Goal: Information Seeking & Learning: Learn about a topic

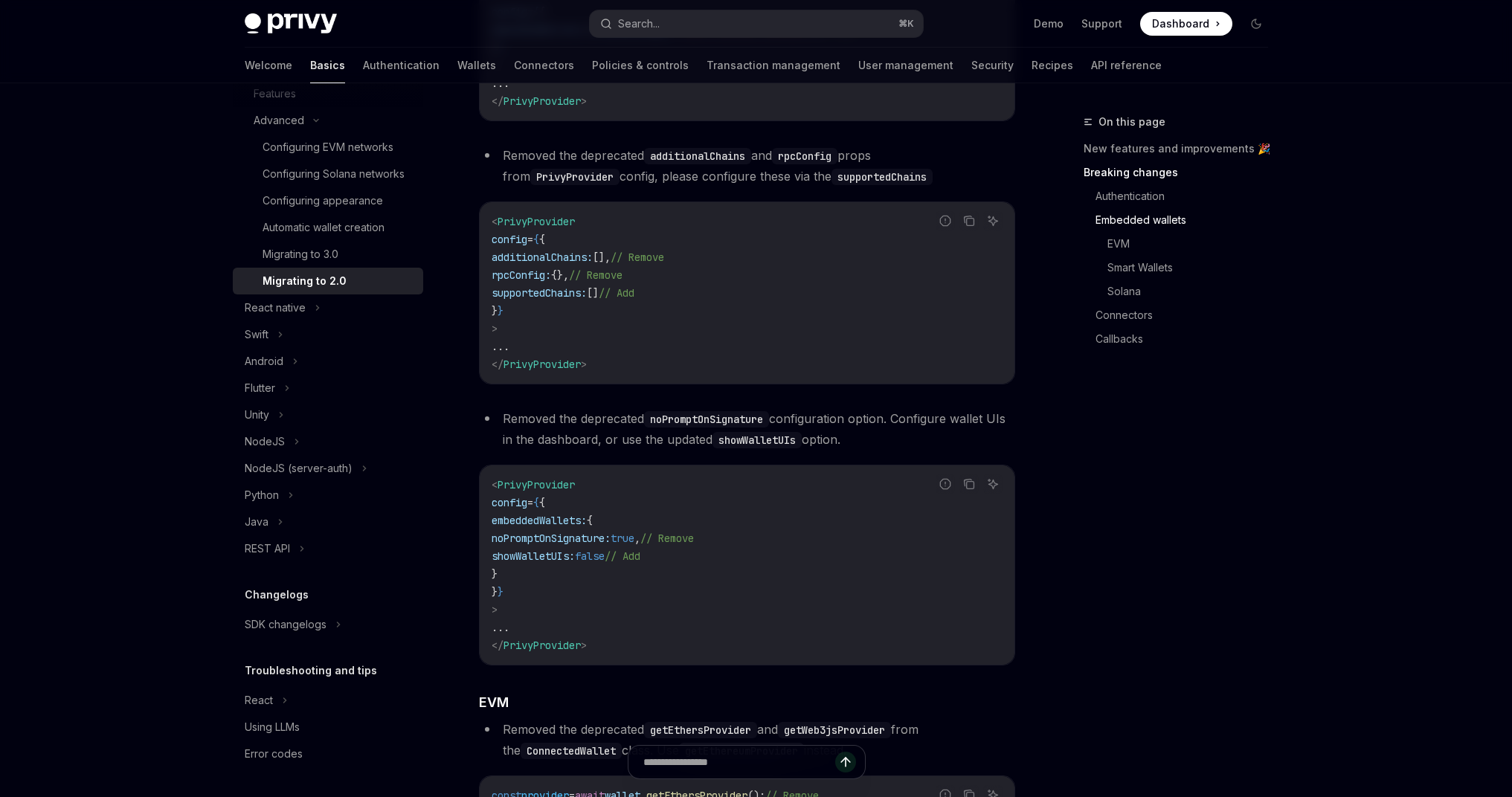
scroll to position [915, 0]
click at [664, 20] on button "Search... ⌘ K" at bounding box center [757, 24] width 333 height 27
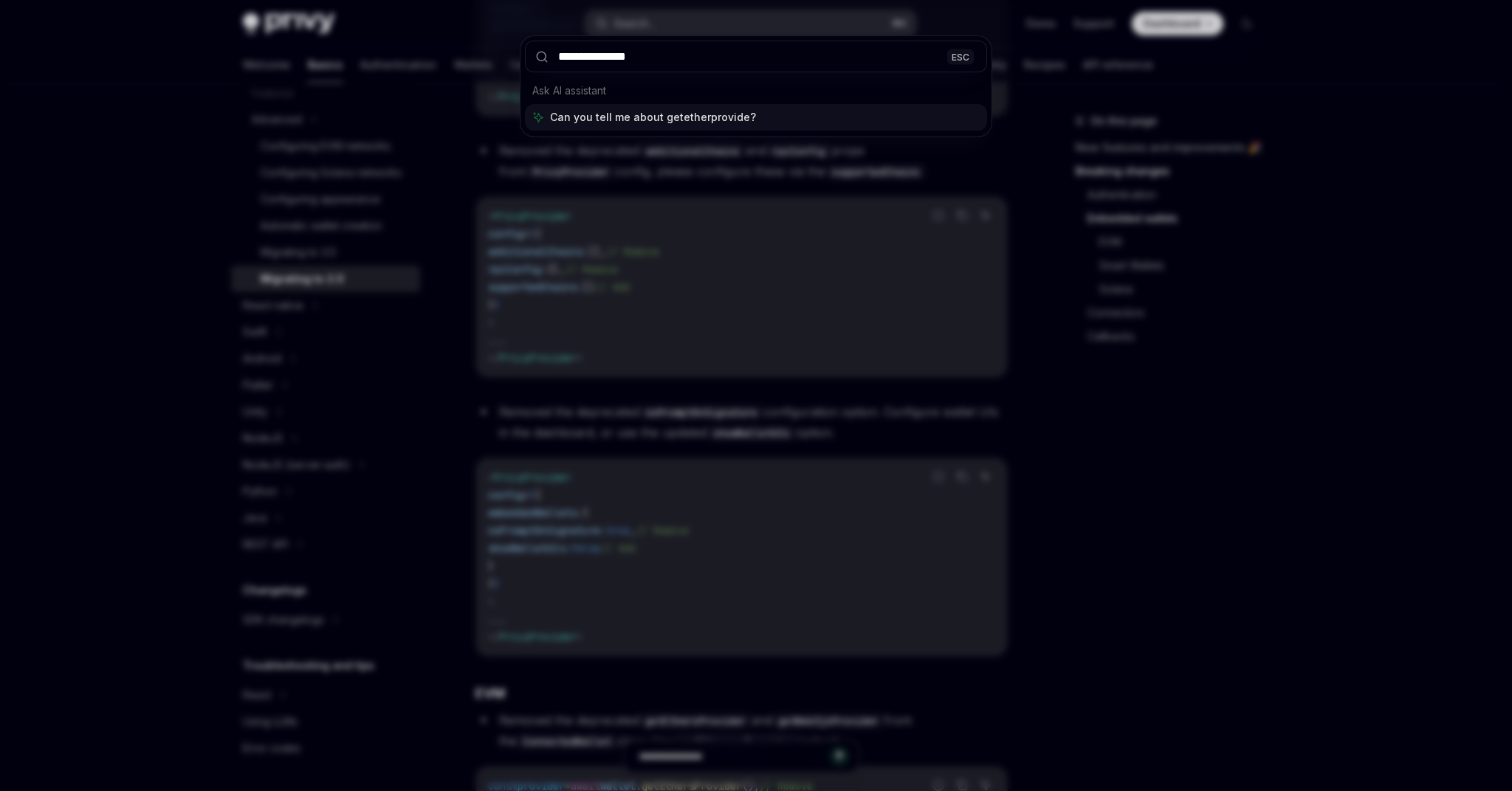
type input "**********"
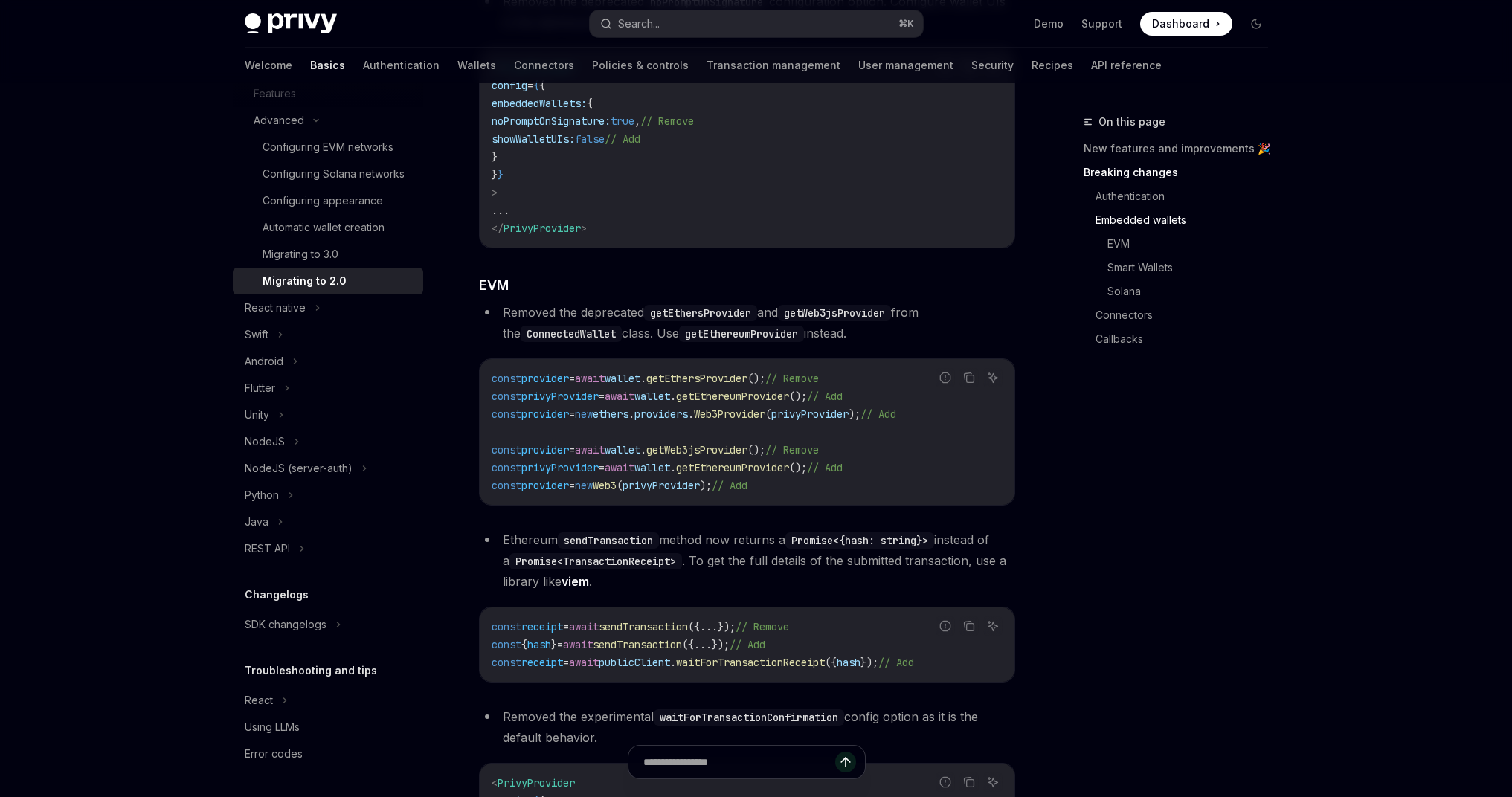
scroll to position [1316, 0]
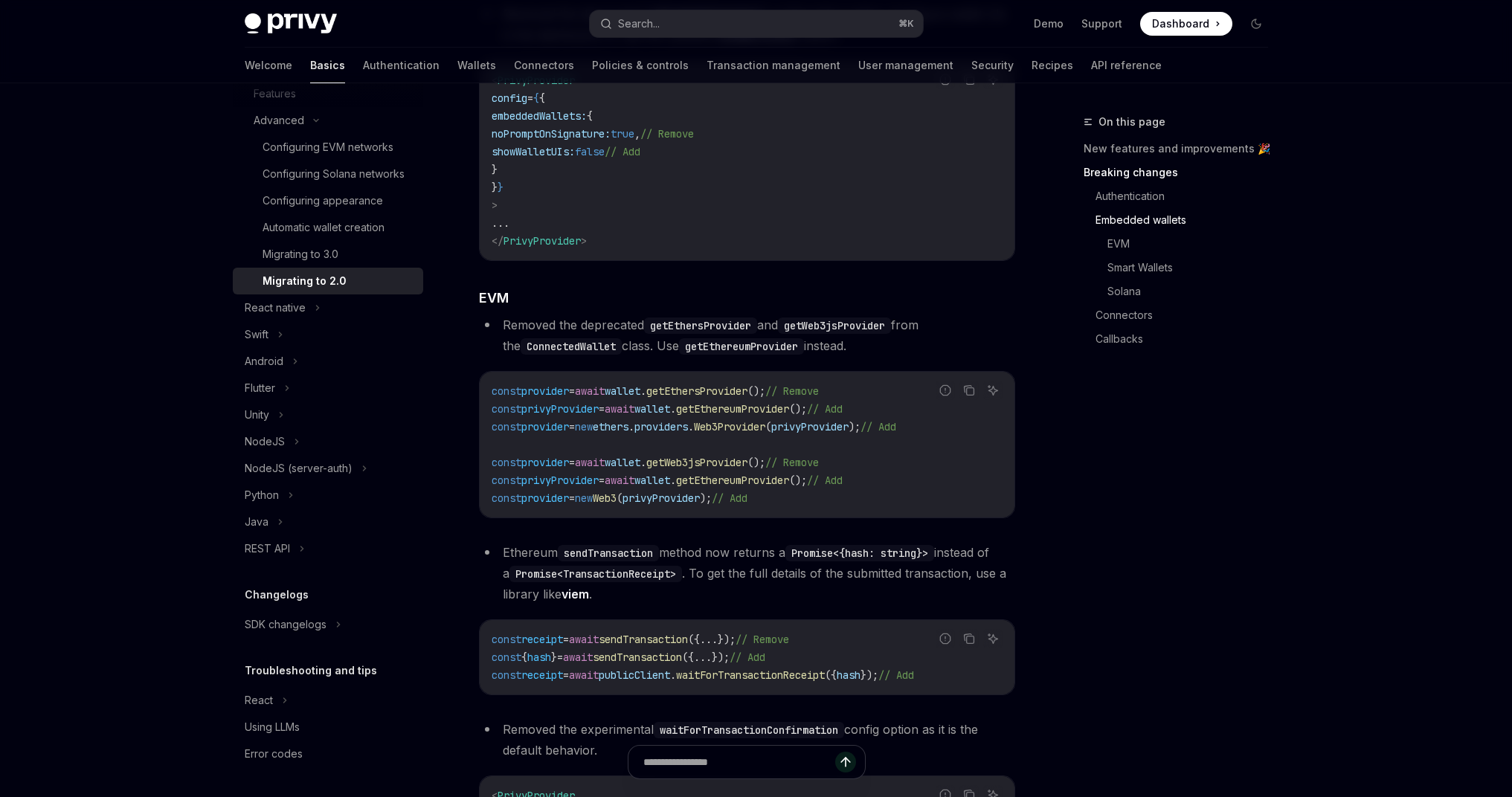
click at [640, 398] on span "wallet" at bounding box center [623, 391] width 36 height 13
click at [564, 355] on code "ConnectedWallet" at bounding box center [571, 347] width 101 height 16
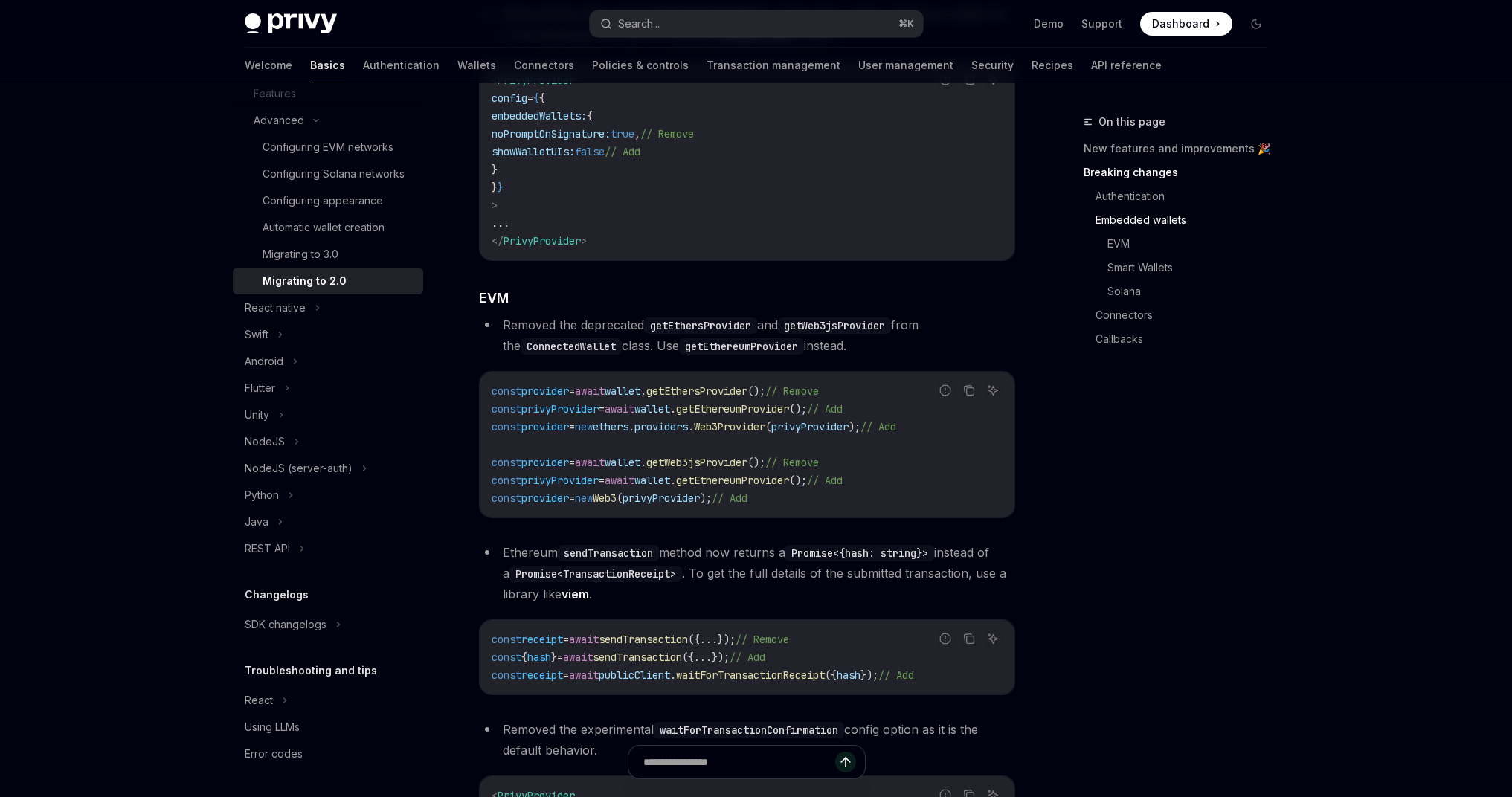
click at [564, 355] on code "ConnectedWallet" at bounding box center [571, 347] width 101 height 16
click at [363, 65] on link "Authentication" at bounding box center [401, 65] width 77 height 36
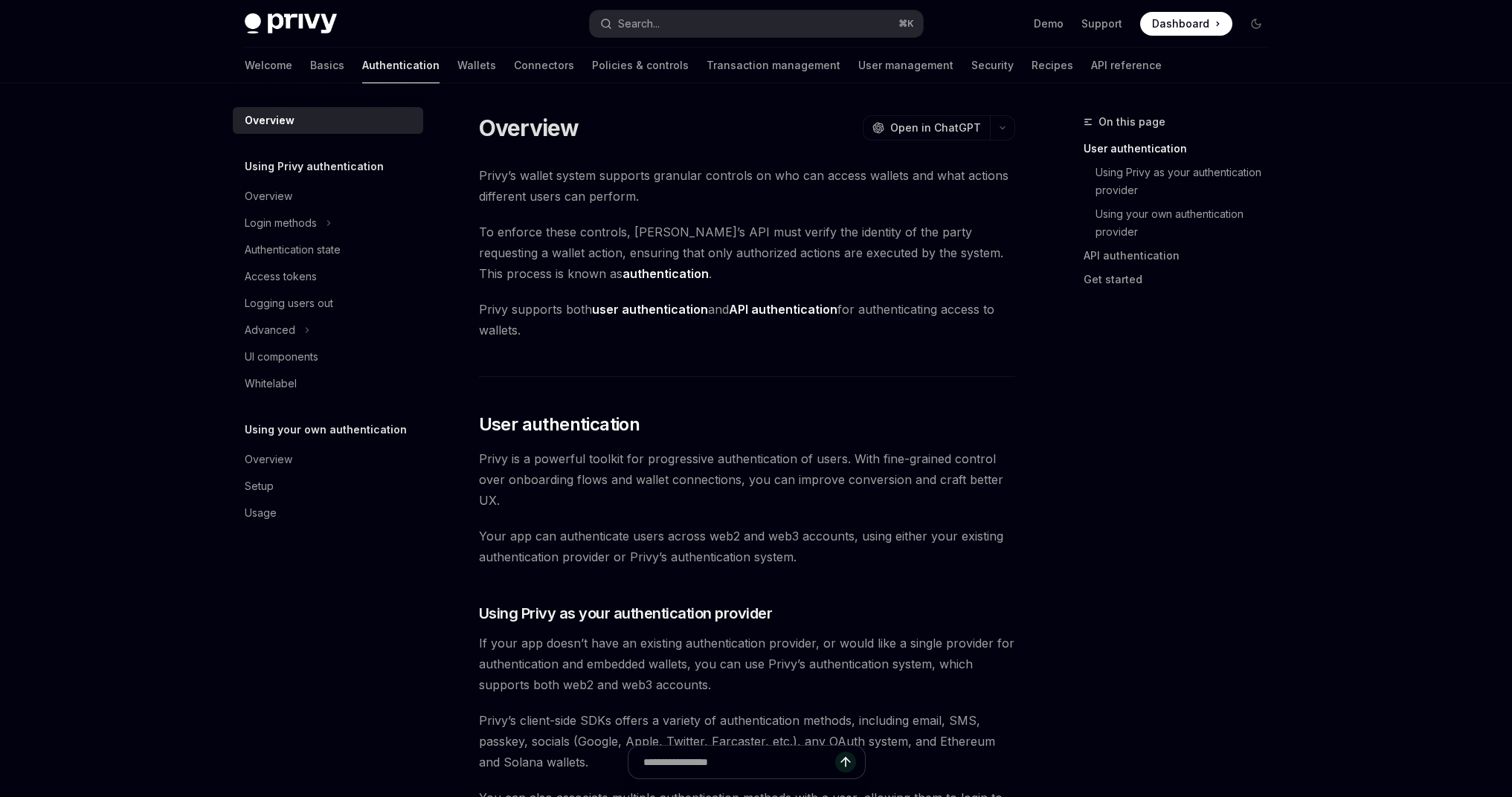
click at [279, 24] on img at bounding box center [291, 24] width 92 height 21
type textarea "*"
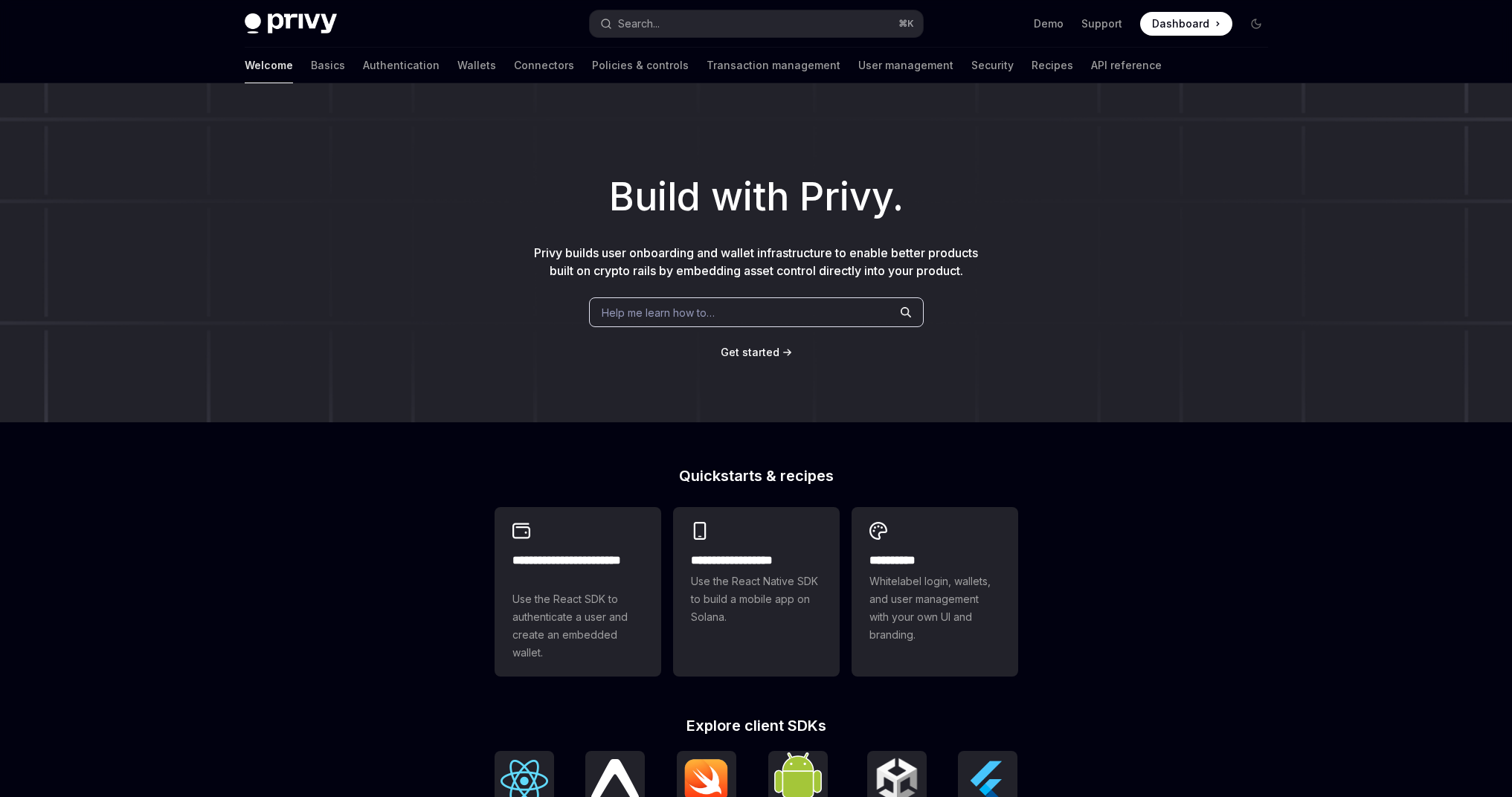
click at [769, 359] on div "Build with Privy. Privy builds user onboarding and wallet infrastructure to ena…" at bounding box center [756, 253] width 1512 height 339
click at [758, 359] on span "Get started" at bounding box center [749, 352] width 59 height 13
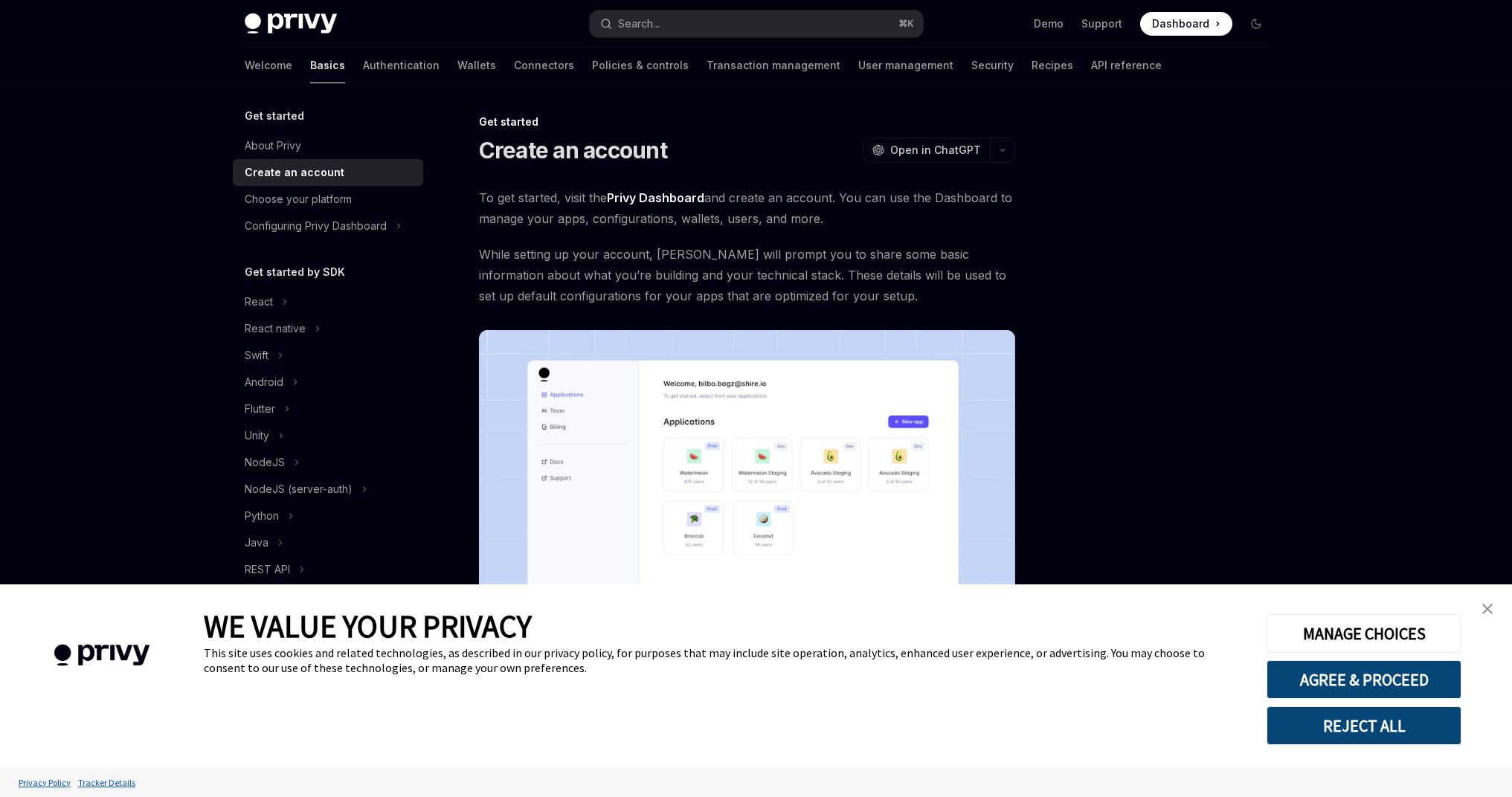
click at [1488, 606] on img "close banner" at bounding box center [1487, 609] width 10 height 10
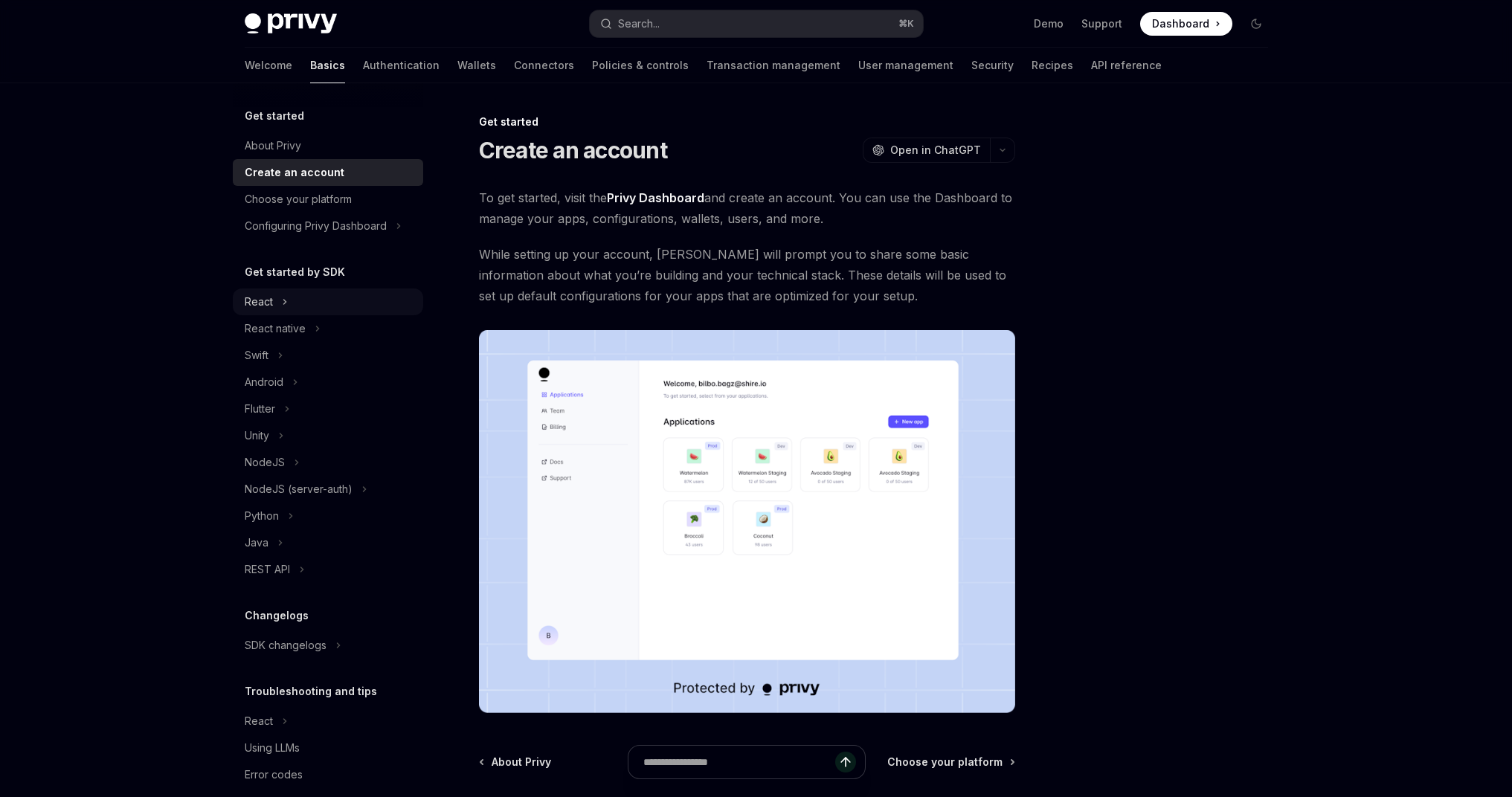
click at [282, 305] on icon at bounding box center [285, 302] width 6 height 18
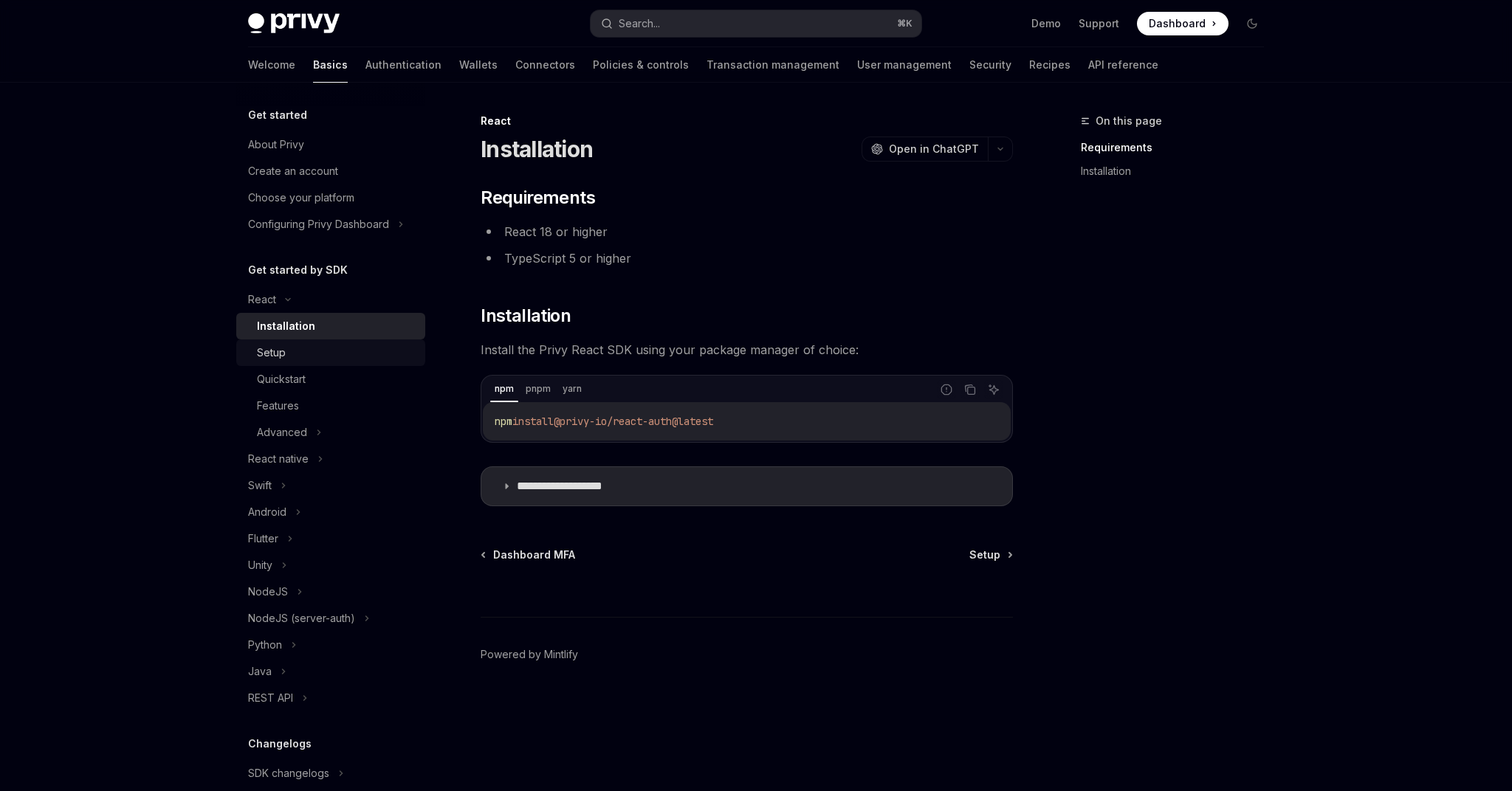
click at [276, 352] on div "Setup" at bounding box center [271, 353] width 29 height 18
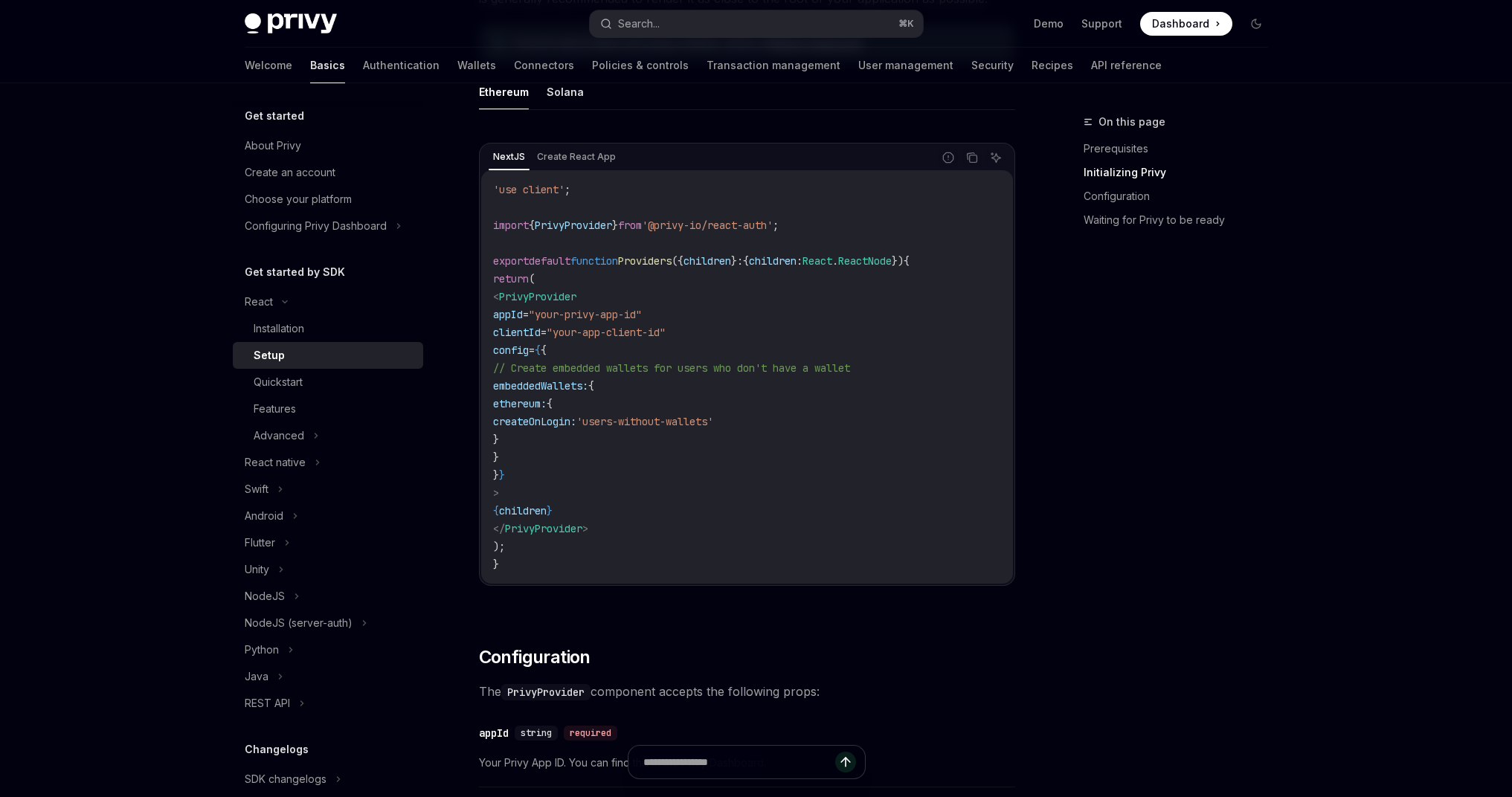
scroll to position [458, 0]
drag, startPoint x: 528, startPoint y: 316, endPoint x: 533, endPoint y: 473, distance: 157.1
click at [533, 473] on code "'use client' ; import { PrivyProvider } from '@privy-io/react-auth' ; export de…" at bounding box center [747, 378] width 508 height 393
click at [559, 477] on code "'use client' ; import { PrivyProvider } from '@privy-io/react-auth' ; export de…" at bounding box center [747, 378] width 508 height 393
copy code "appId = "your-privy-app-id" clientId = "your-app-client-id" config = { { // Cre…"
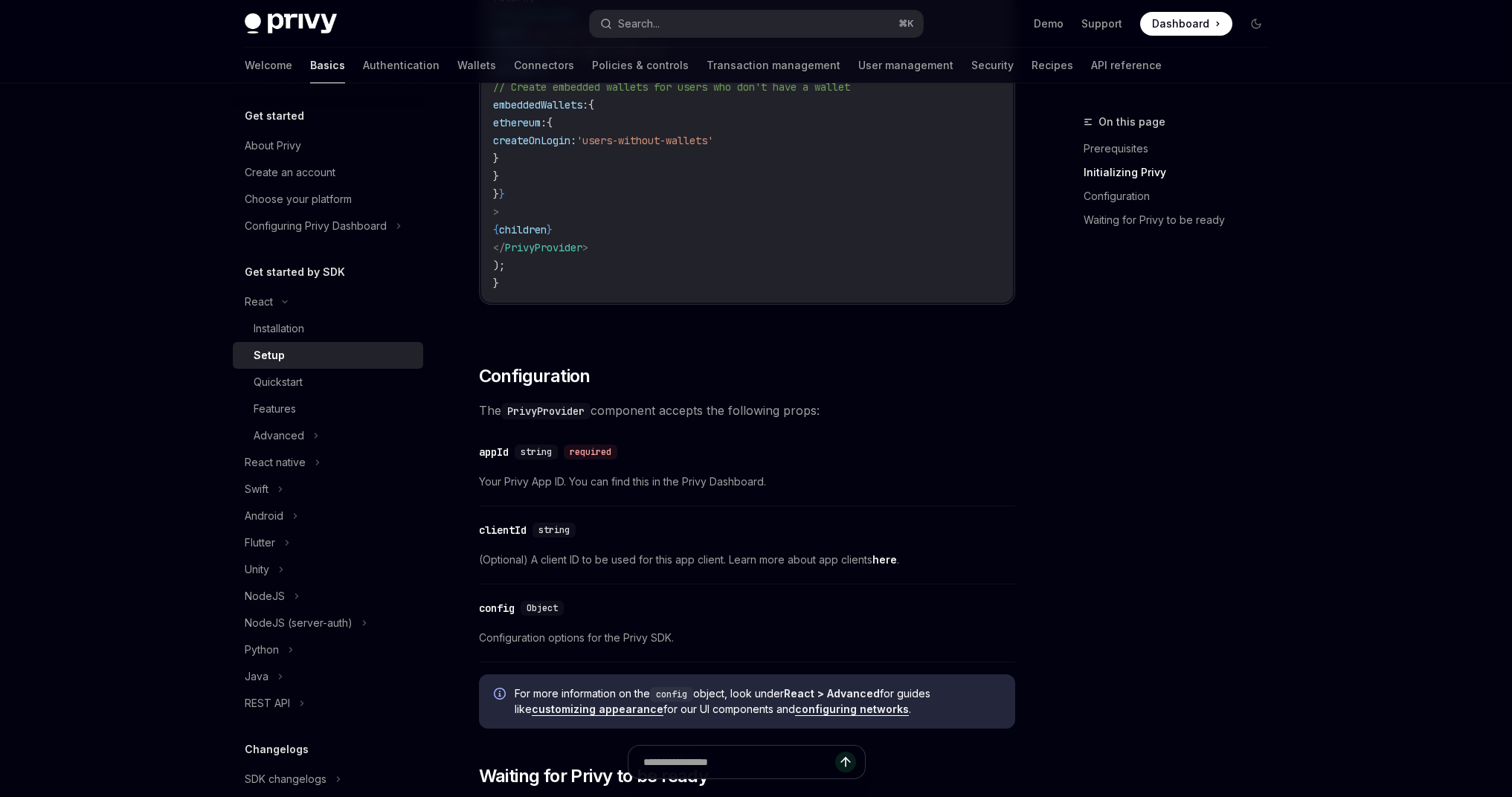
scroll to position [735, 0]
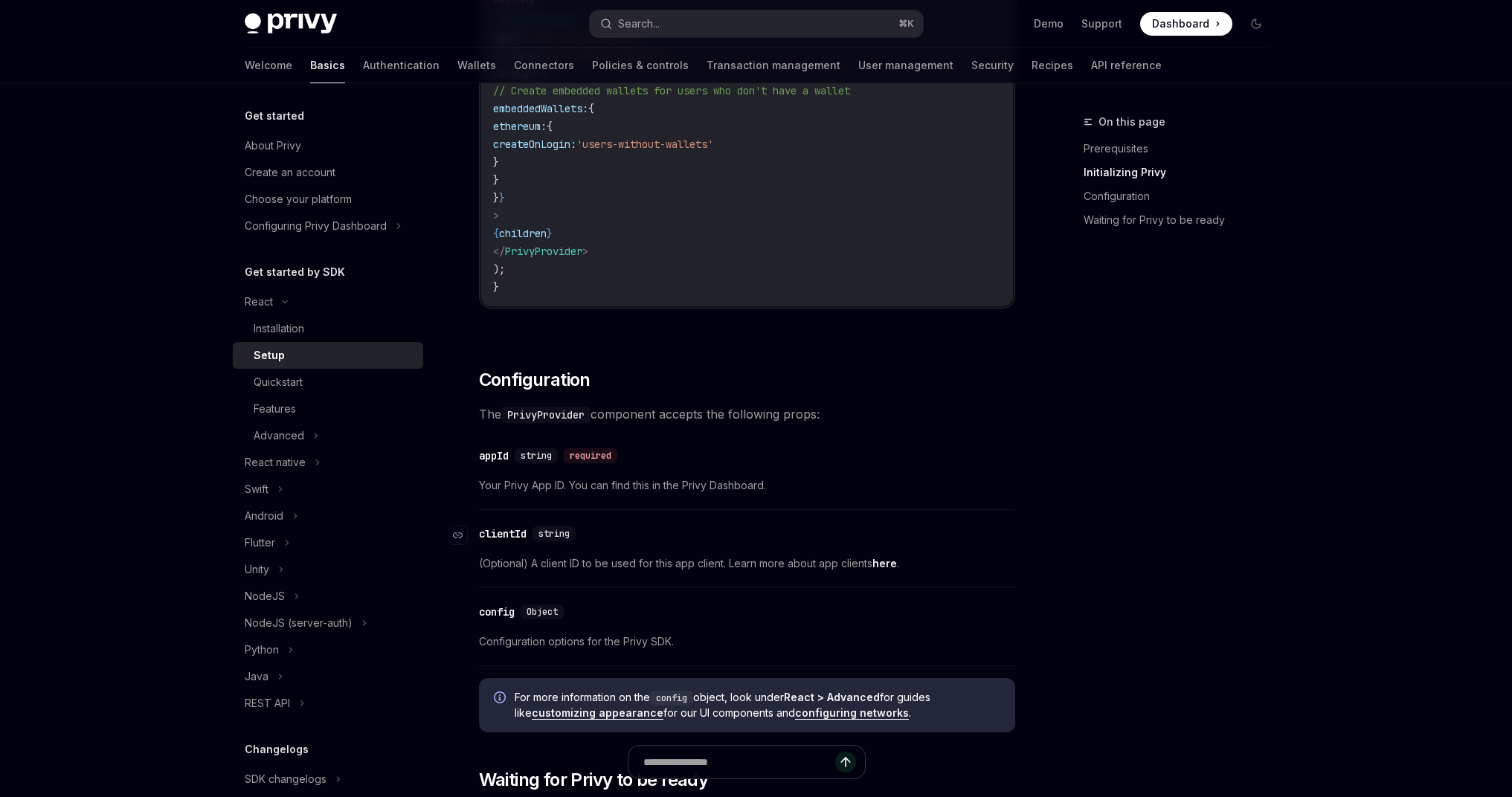
click at [516, 534] on div "clientId" at bounding box center [503, 534] width 48 height 15
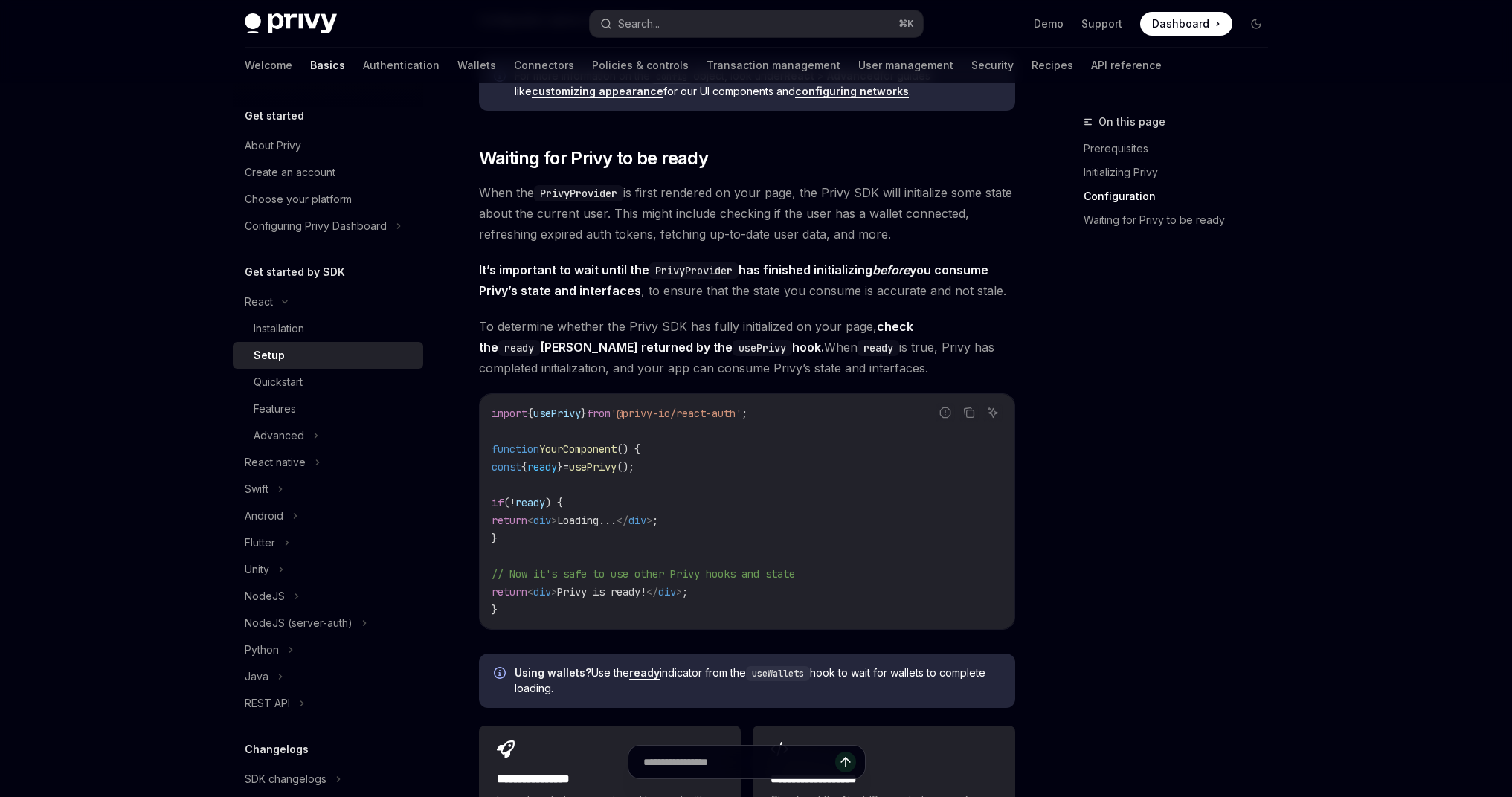
scroll to position [1350, 0]
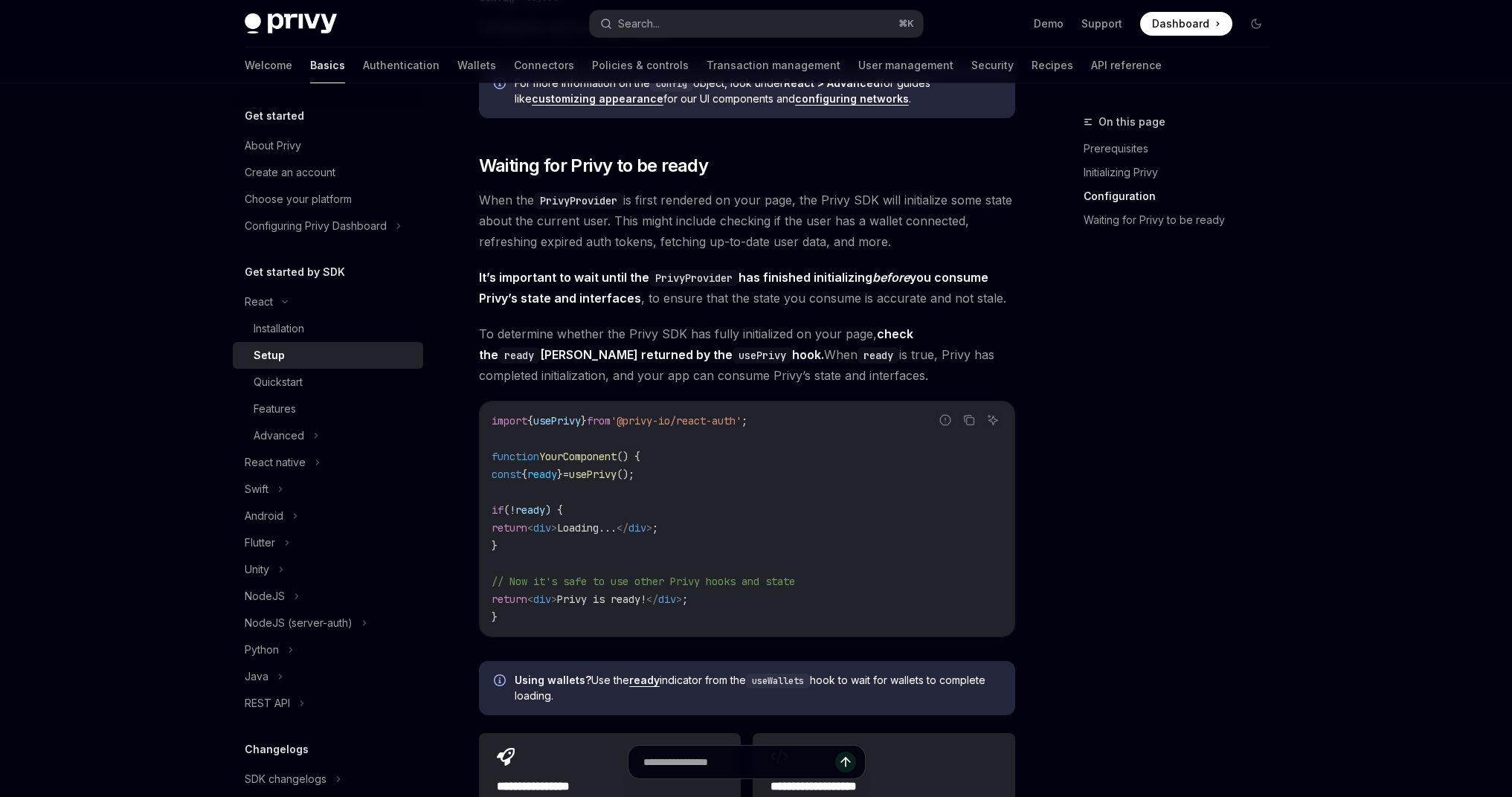
click at [563, 420] on span "usePrivy" at bounding box center [557, 421] width 48 height 13
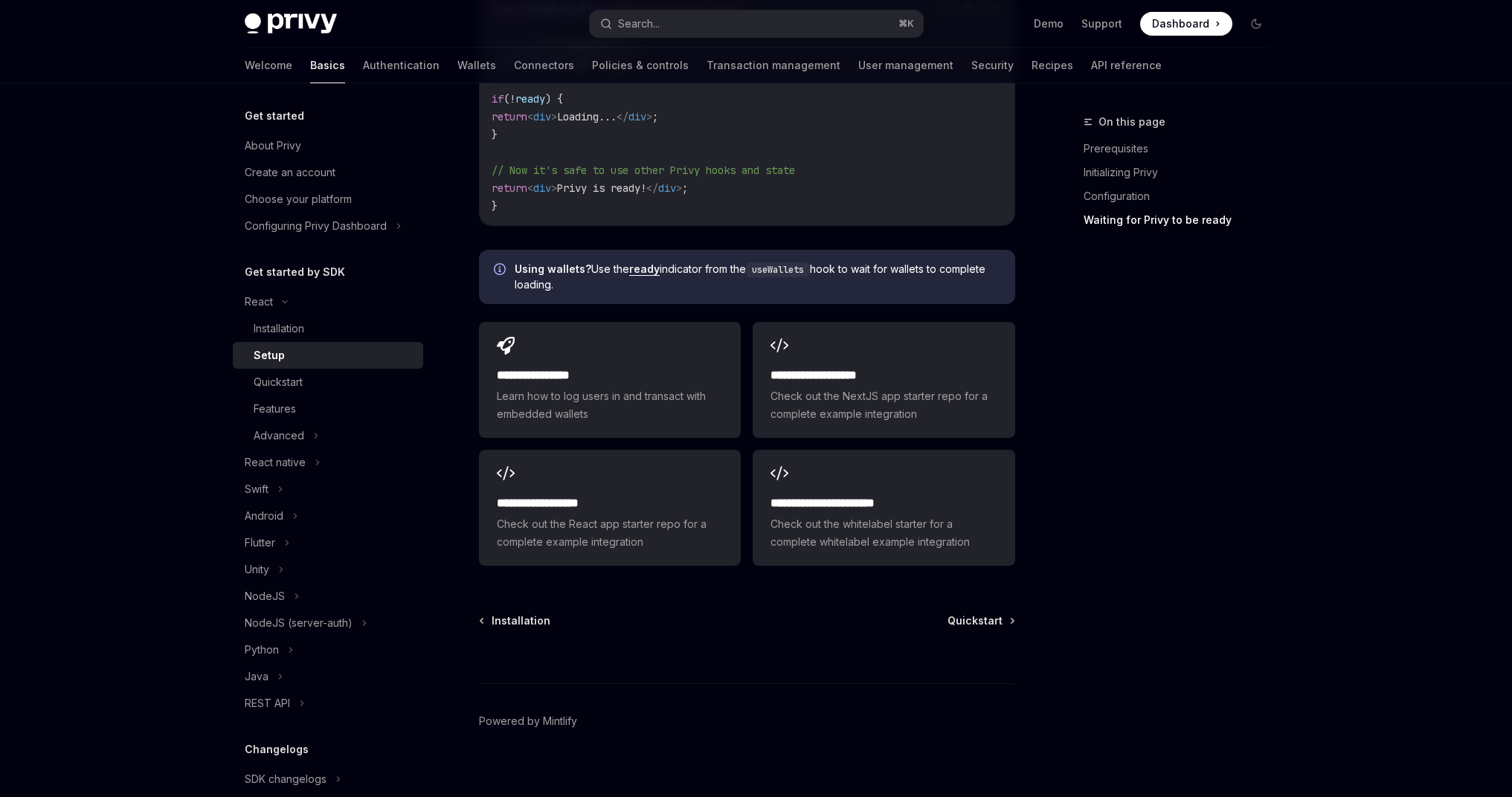
scroll to position [1759, 0]
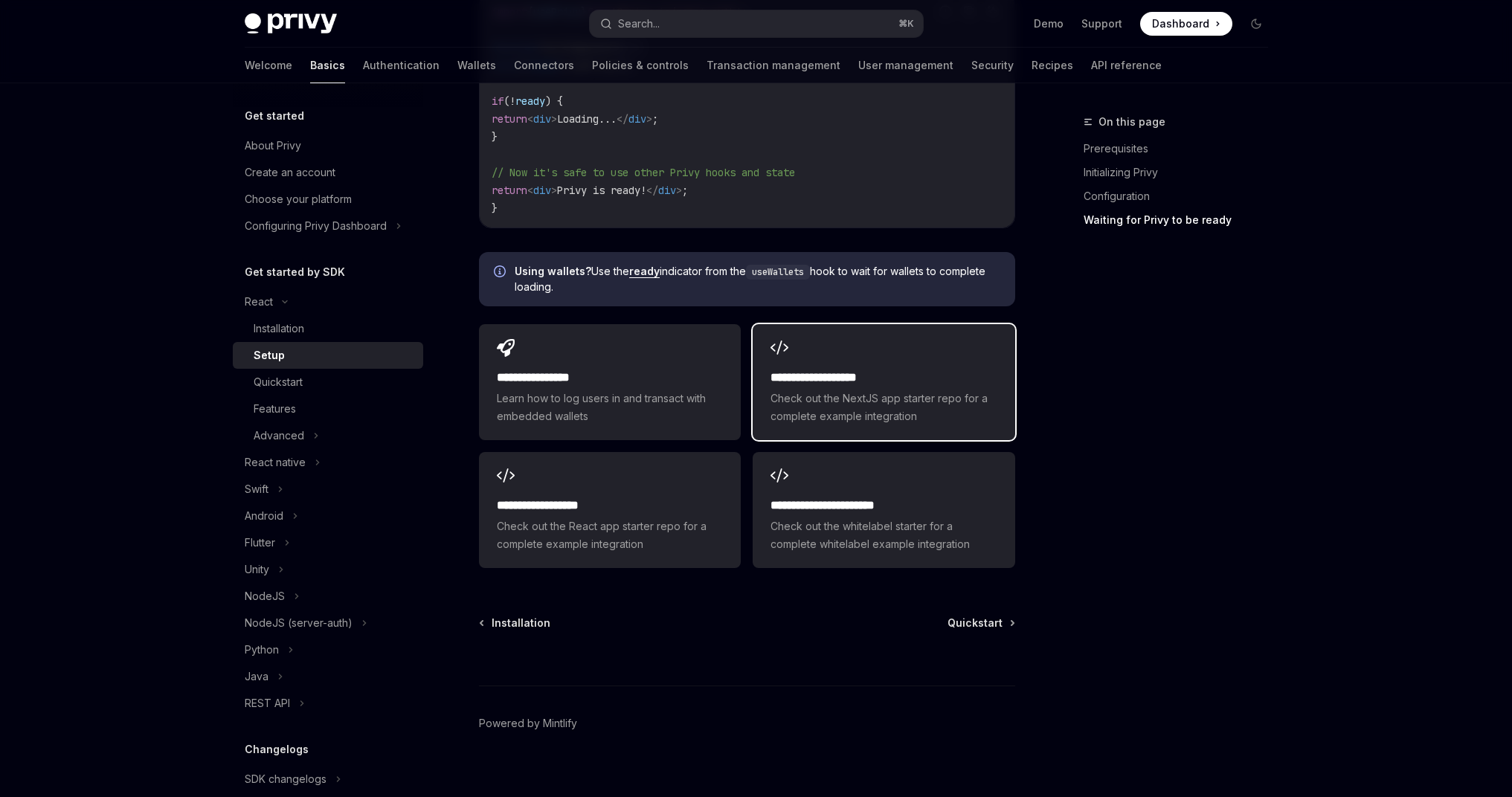
click at [896, 374] on h2 "**********" at bounding box center [883, 378] width 226 height 18
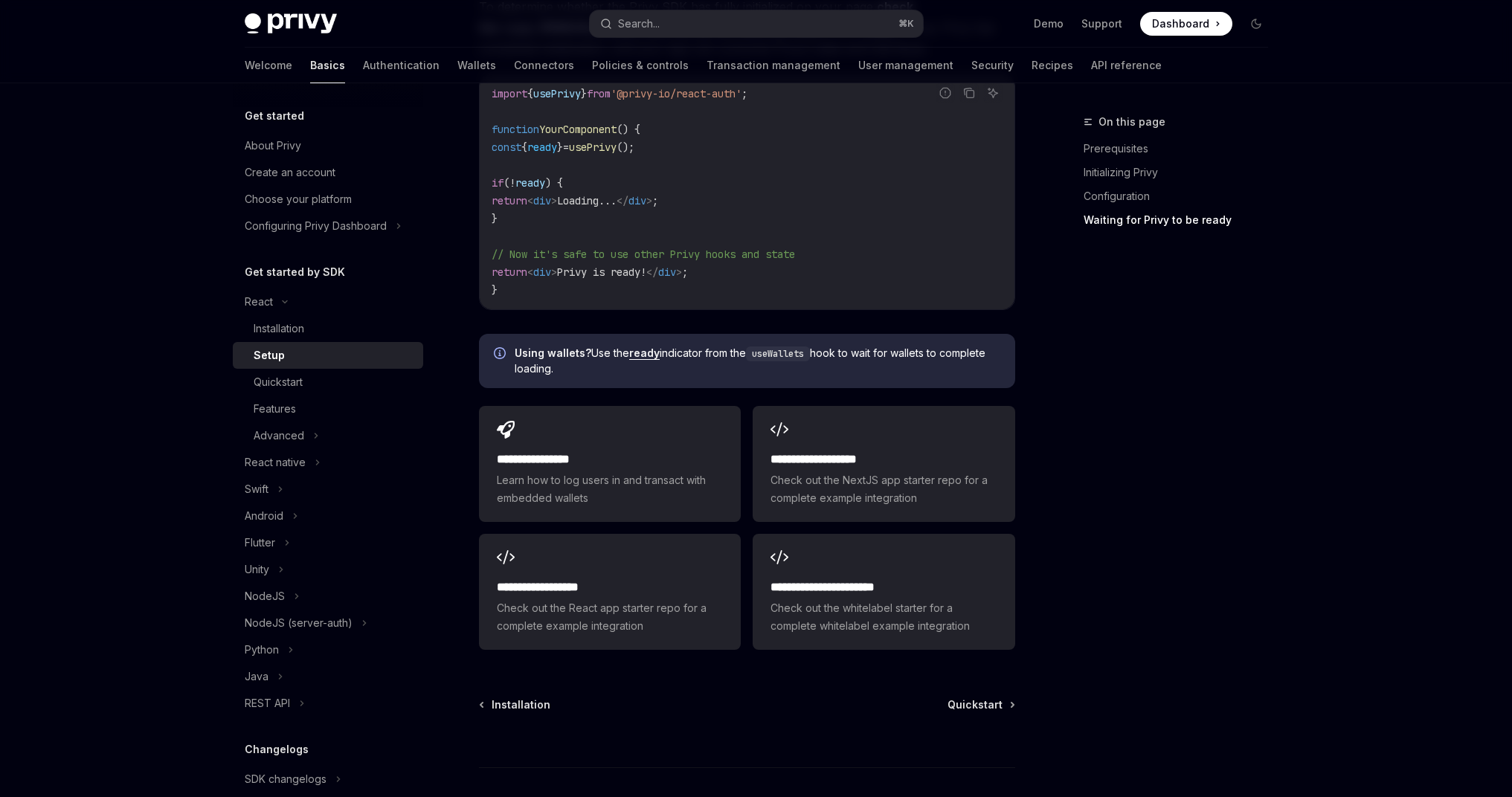
scroll to position [1776, 0]
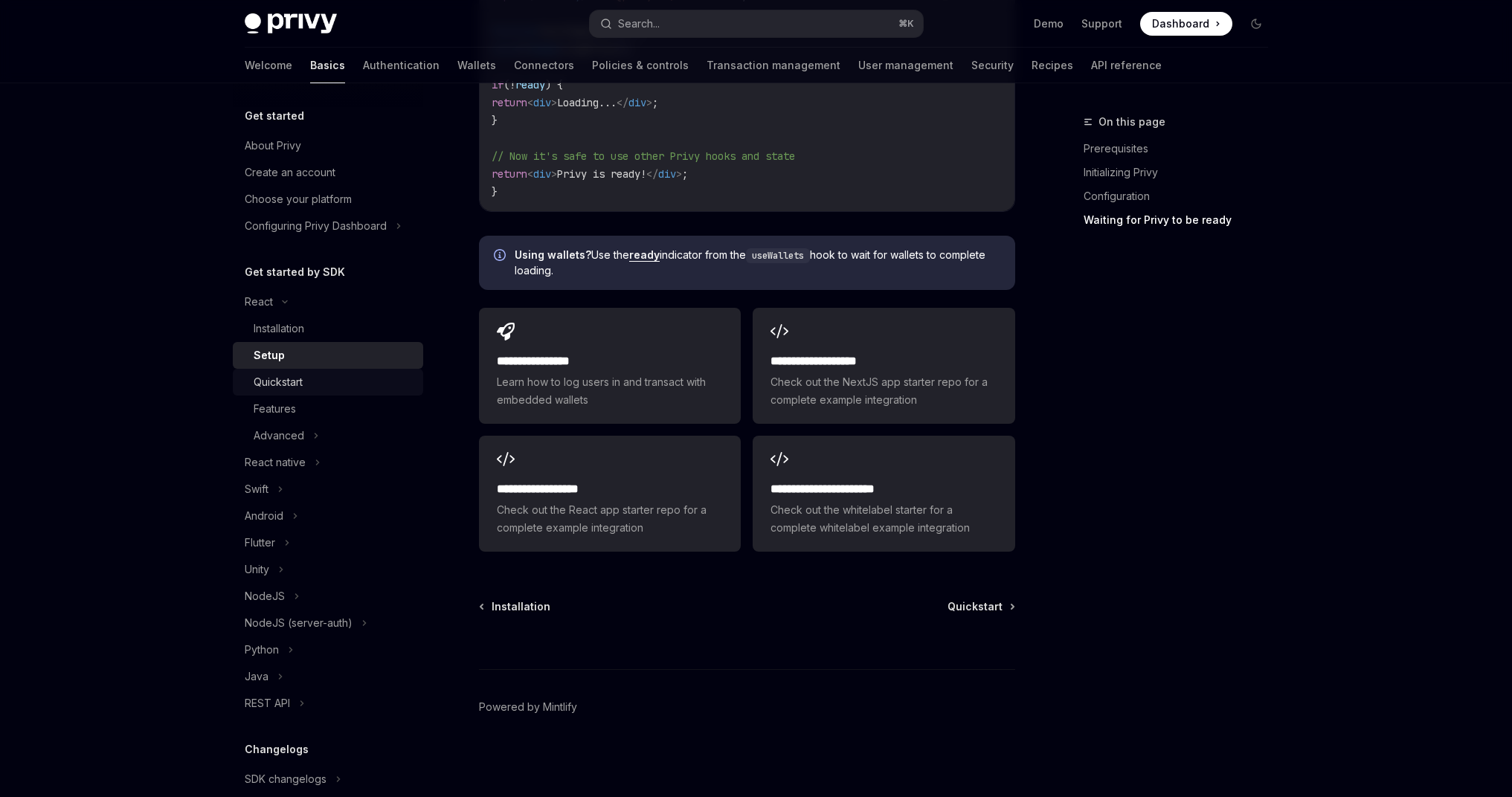
click at [275, 378] on div "Quickstart" at bounding box center [278, 383] width 49 height 18
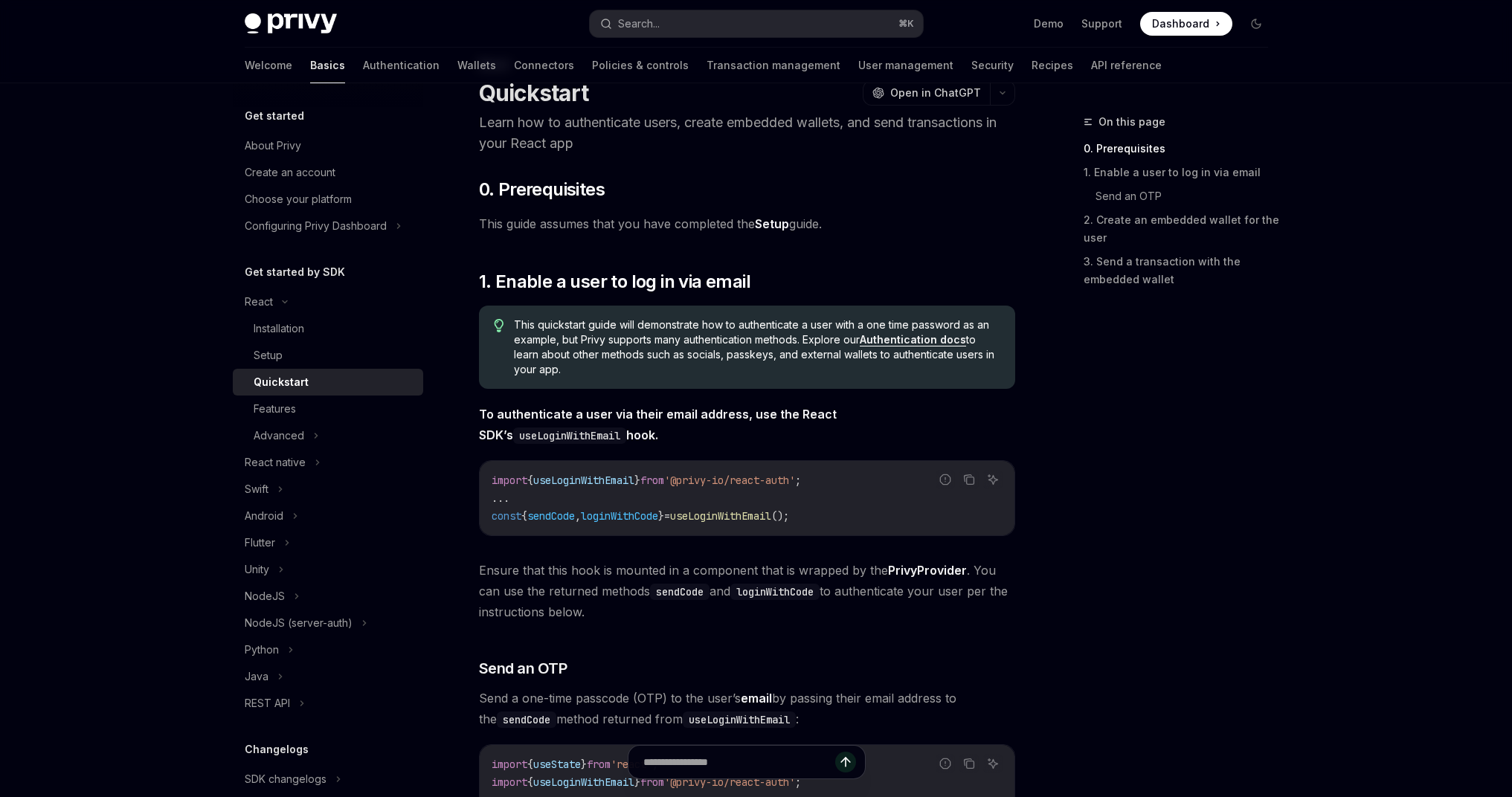
scroll to position [54, 0]
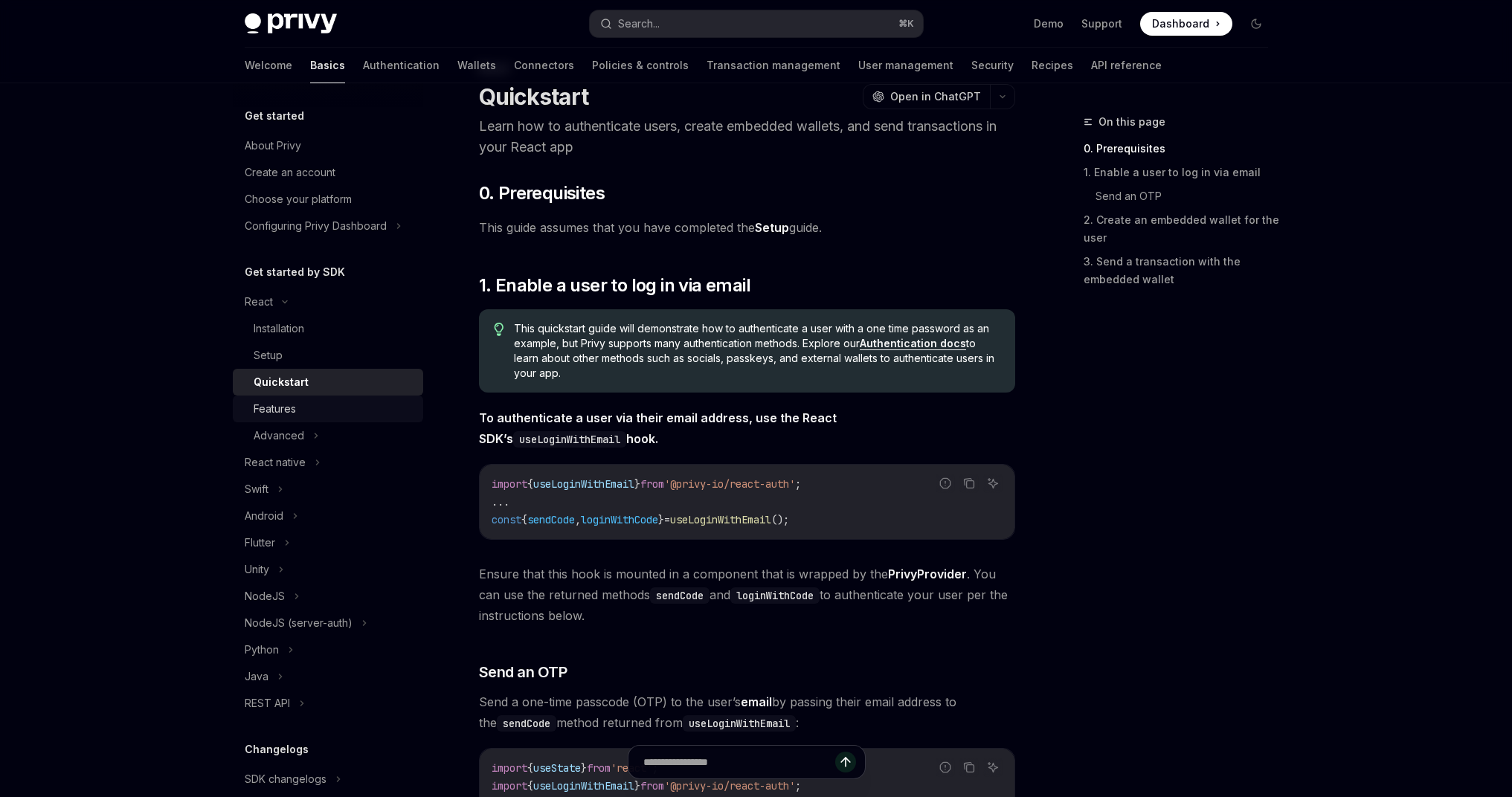
click at [293, 403] on div "Features" at bounding box center [275, 409] width 42 height 18
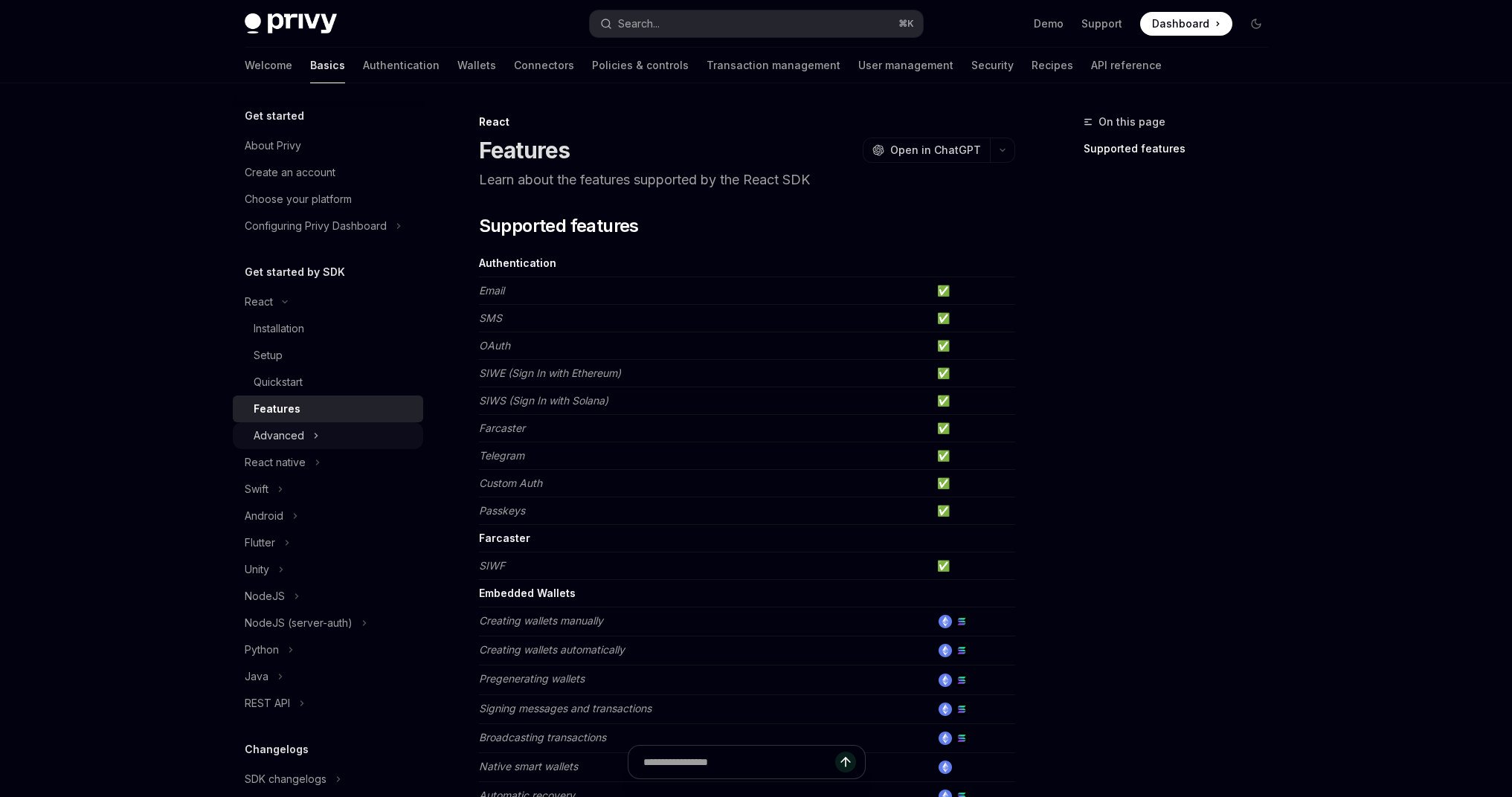
click at [304, 440] on div "Advanced" at bounding box center [328, 436] width 190 height 27
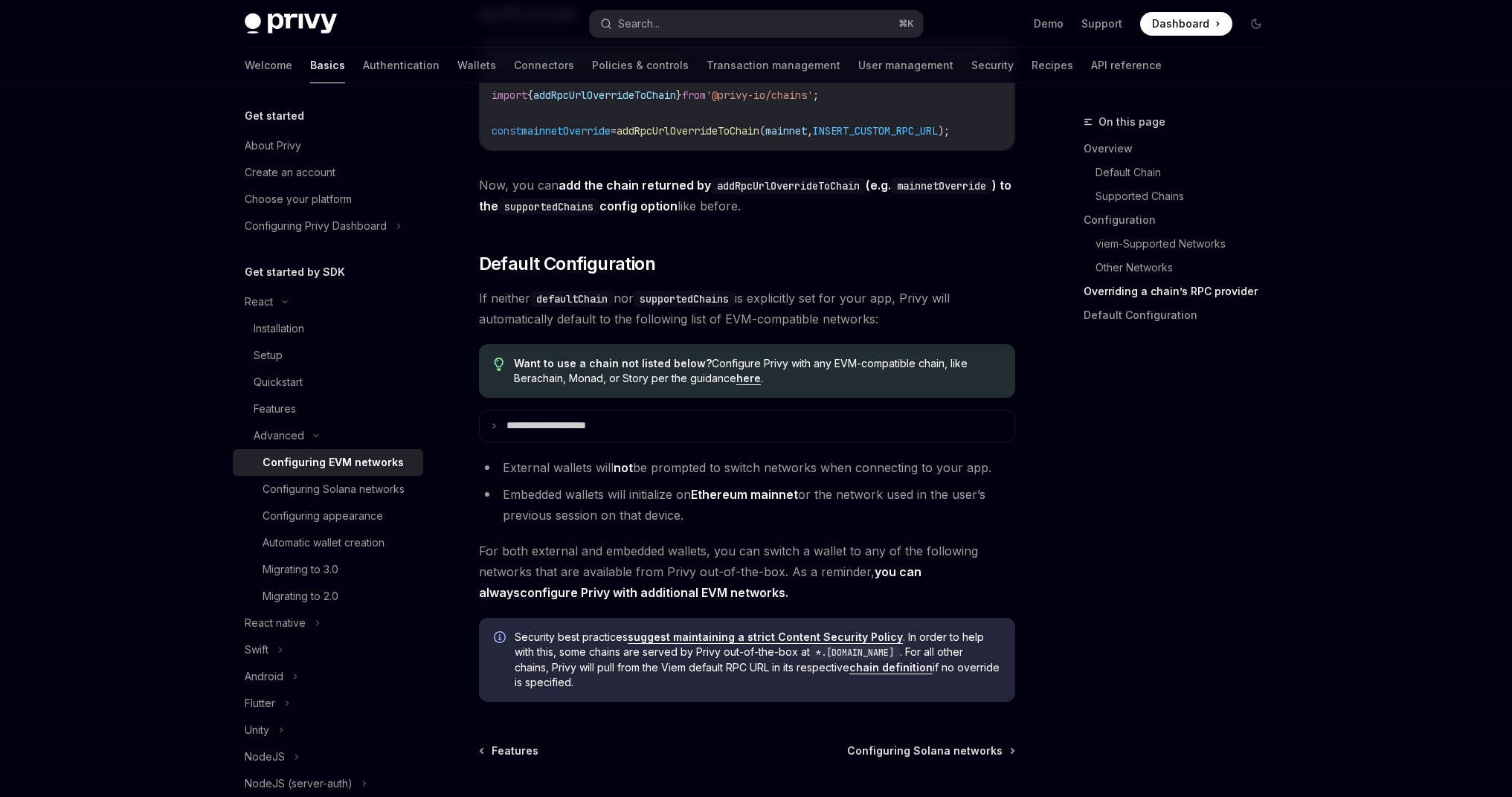
scroll to position [3700, 0]
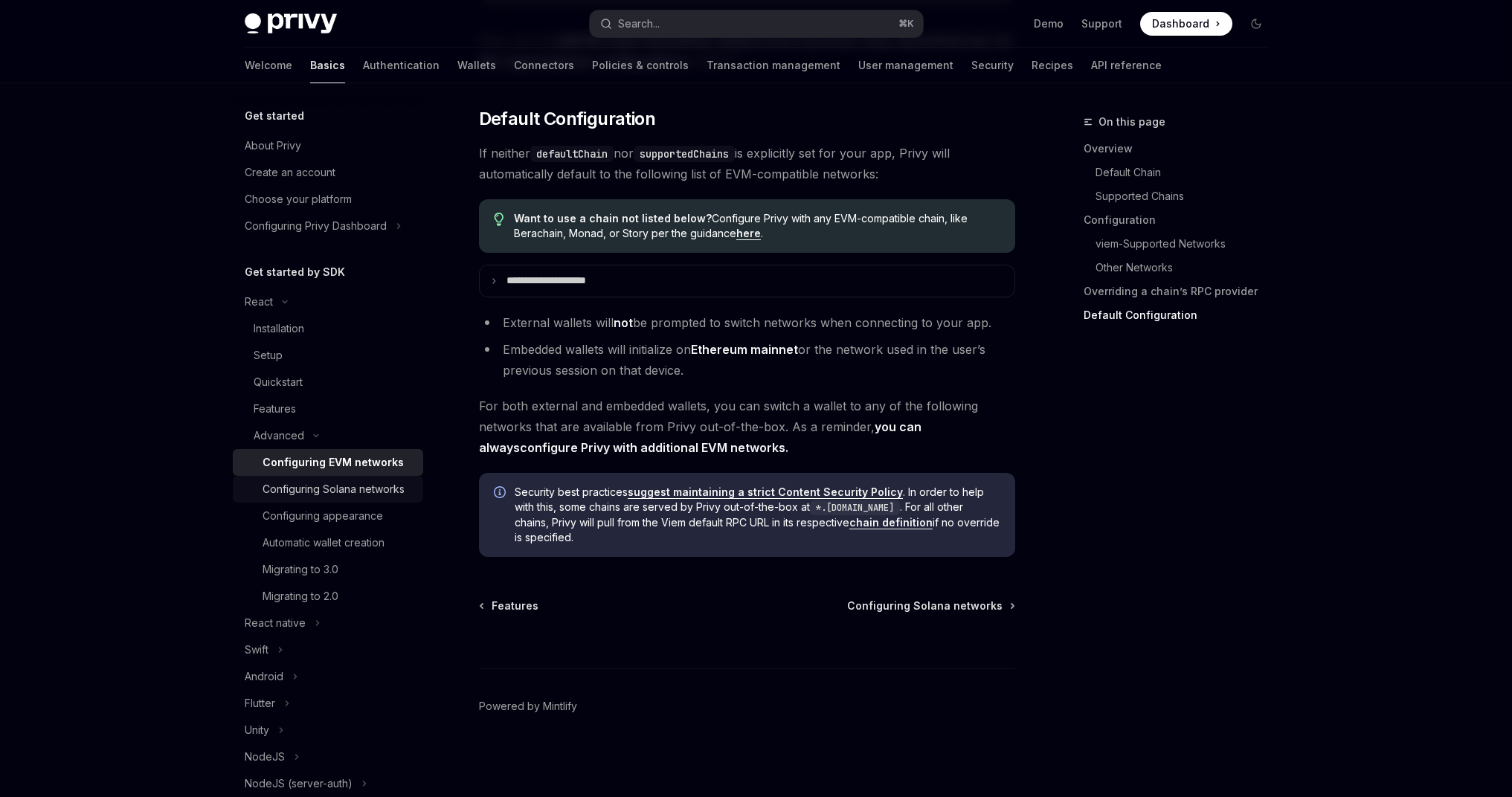
click at [307, 499] on div "Configuring Solana networks" at bounding box center [333, 490] width 142 height 18
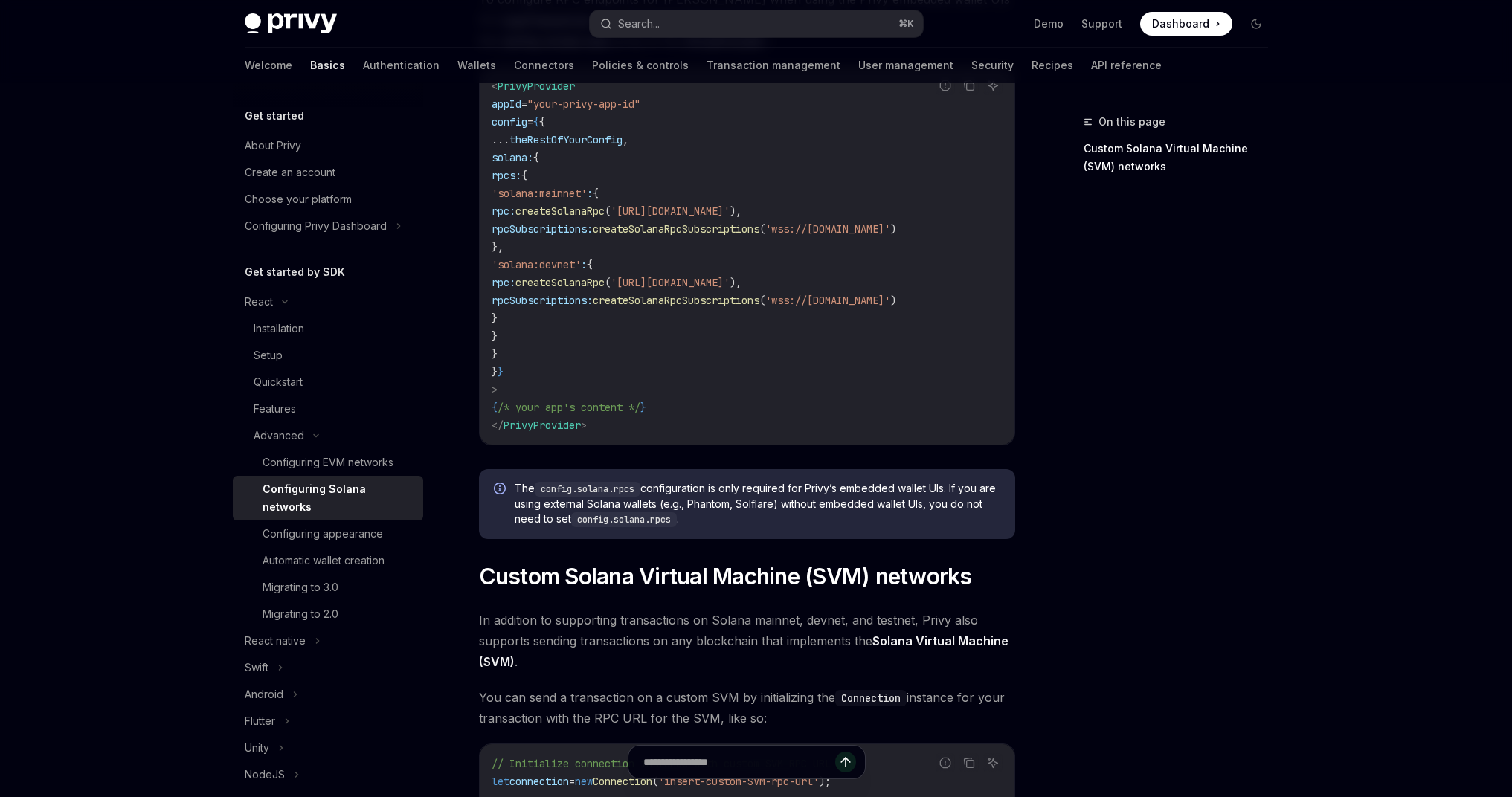
scroll to position [229, 0]
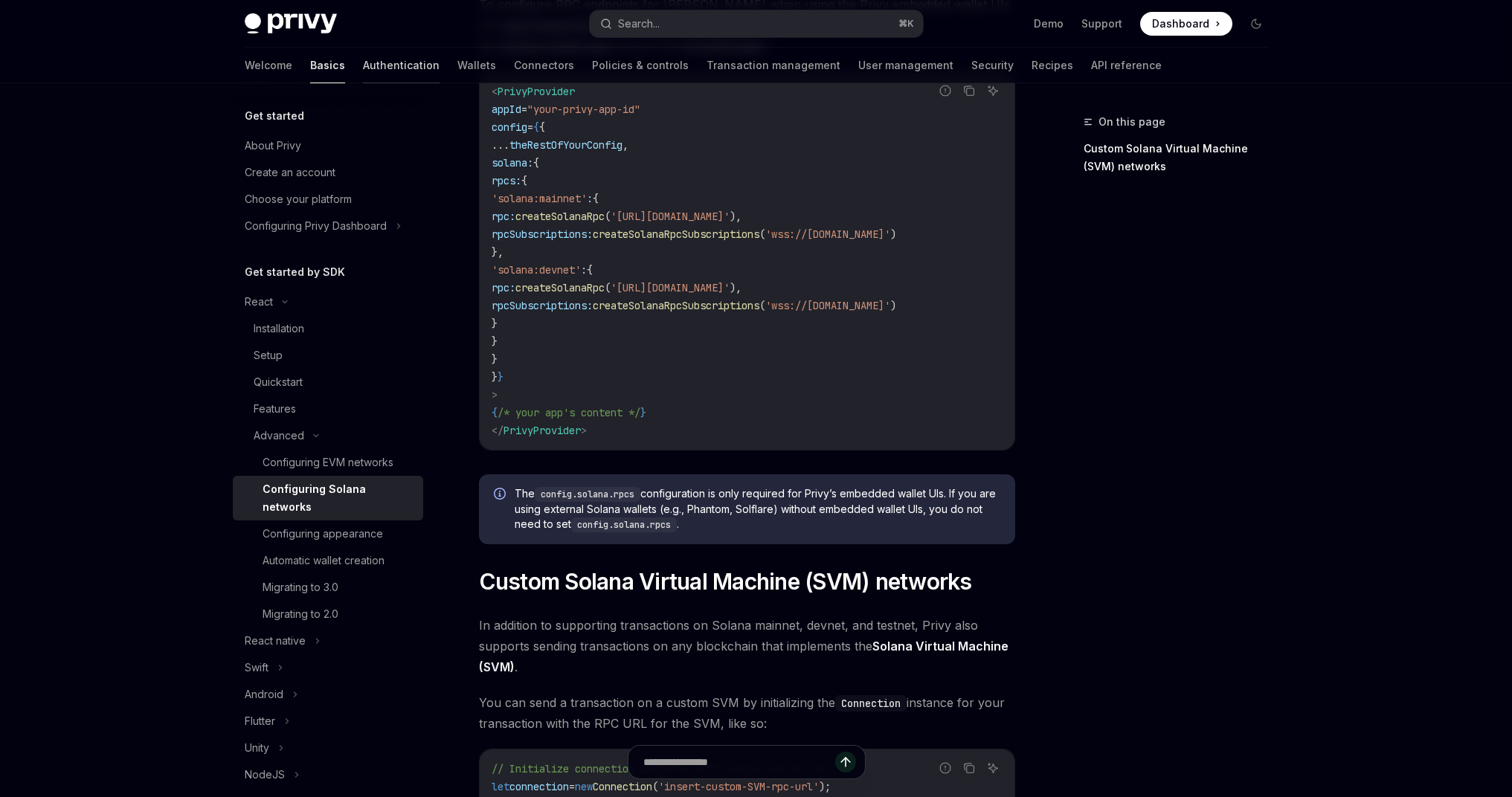
click at [363, 60] on link "Authentication" at bounding box center [401, 65] width 77 height 36
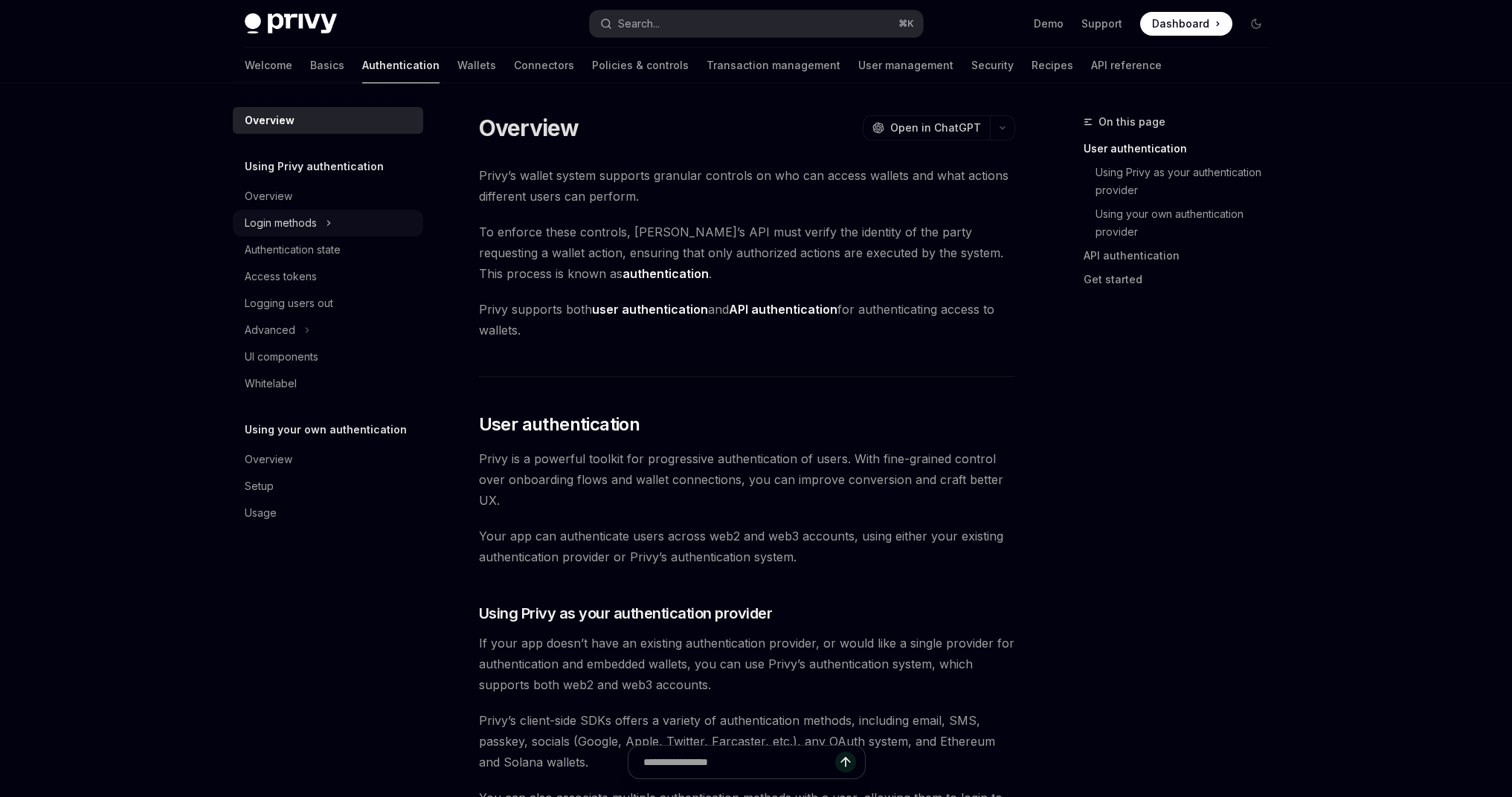
click at [304, 224] on div "Login methods" at bounding box center [281, 223] width 72 height 18
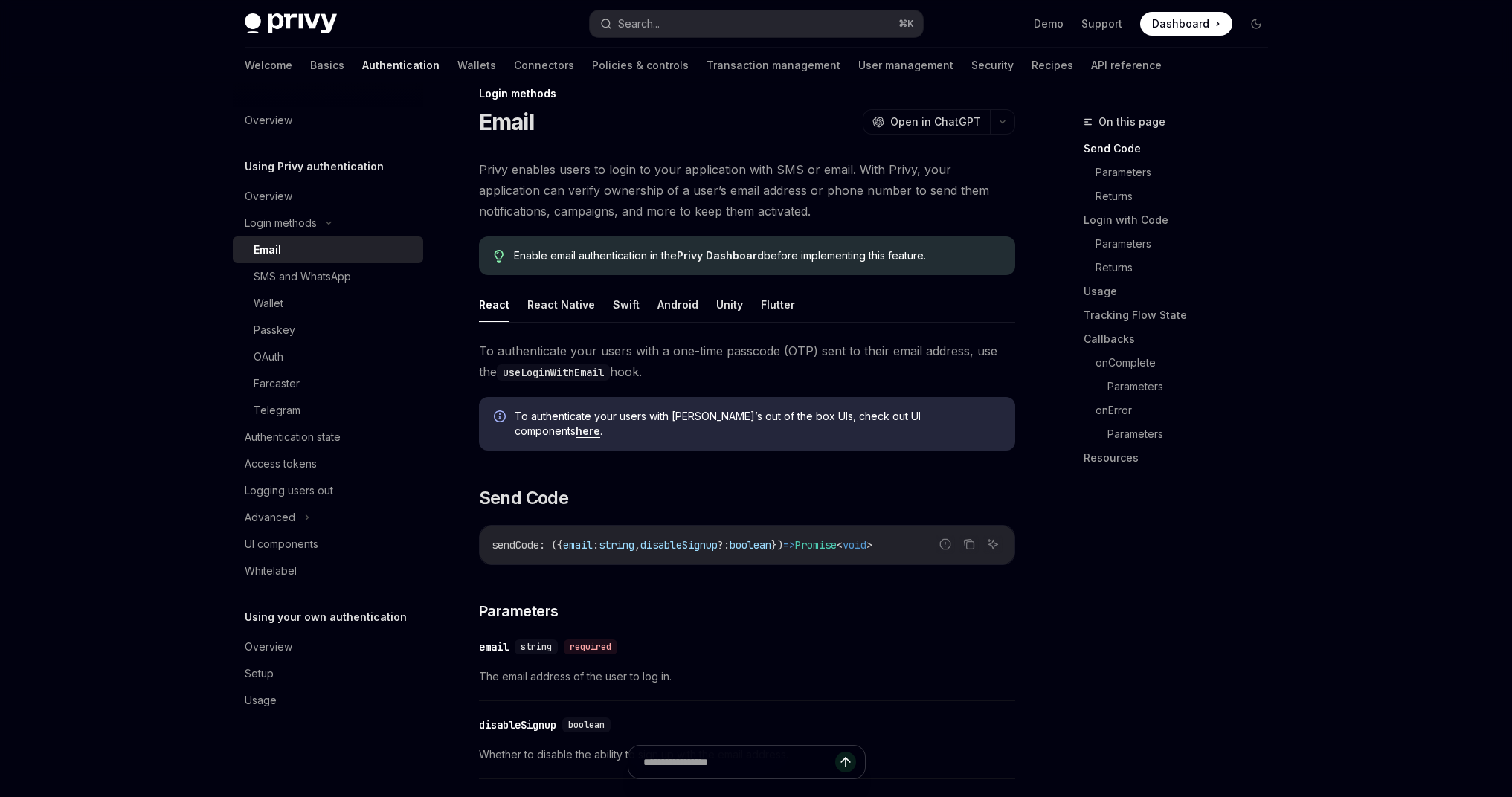
scroll to position [52, 0]
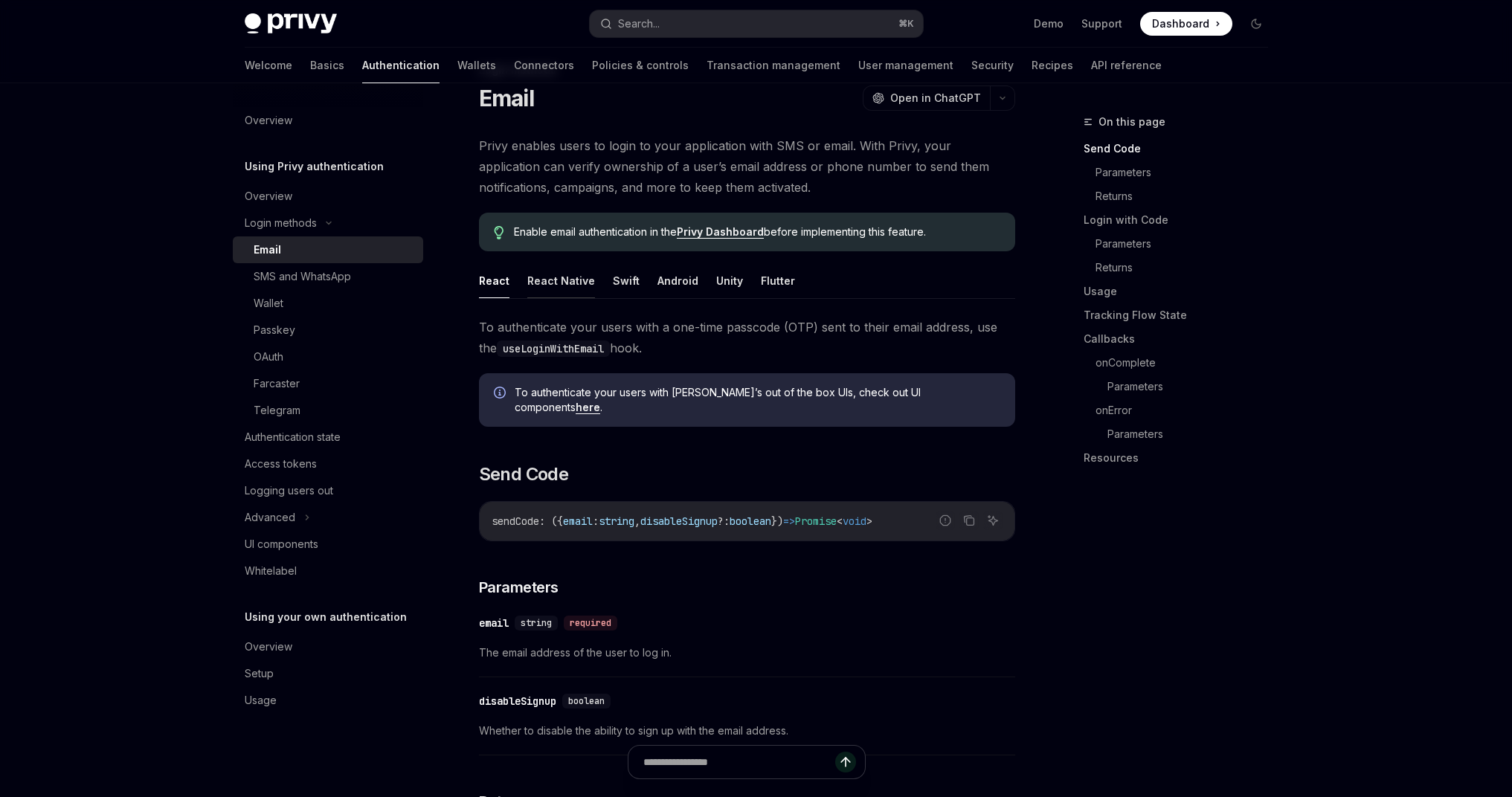
click at [574, 277] on button "React Native" at bounding box center [561, 281] width 68 height 35
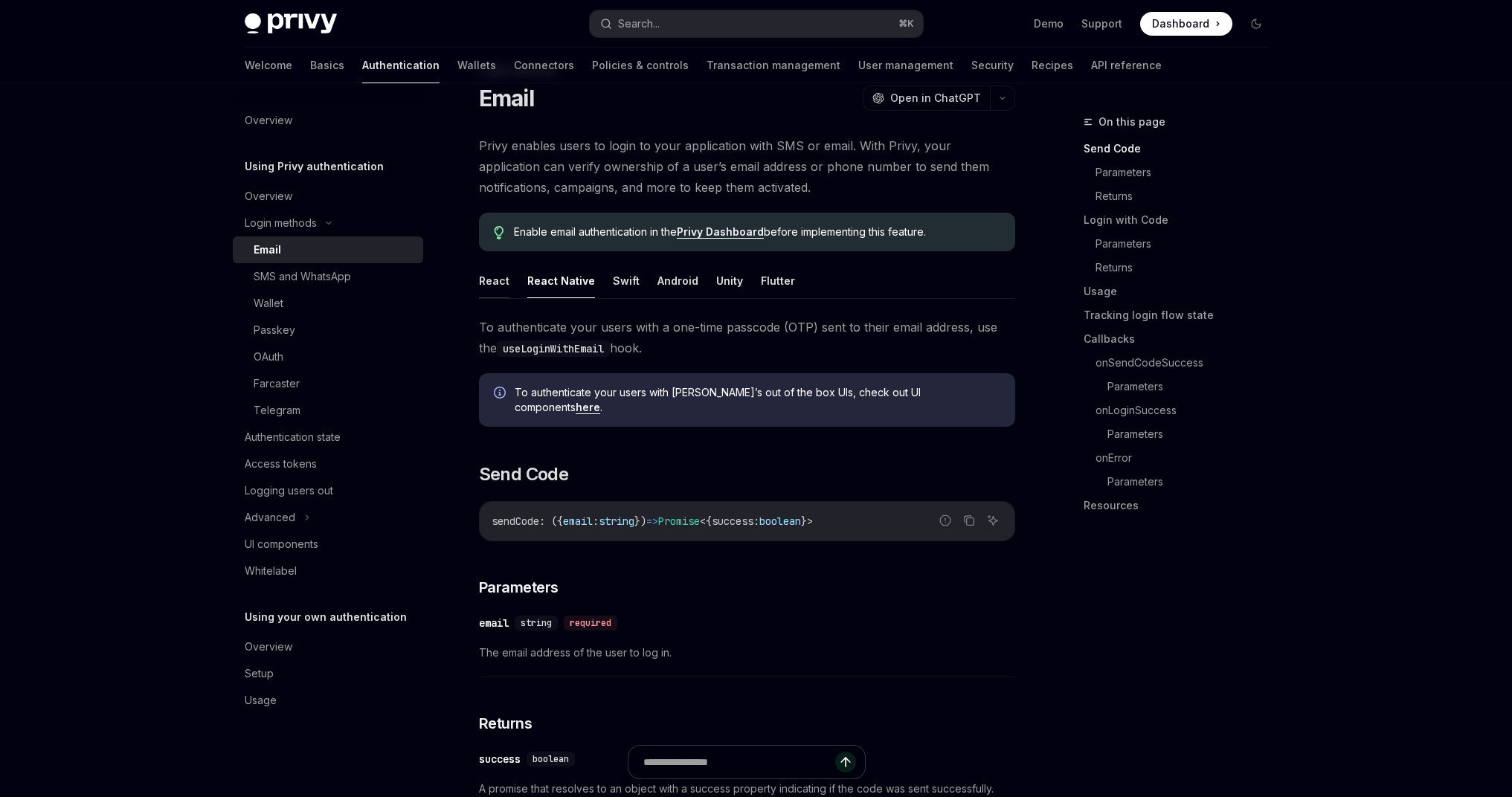
click at [490, 288] on button "React" at bounding box center [494, 281] width 31 height 35
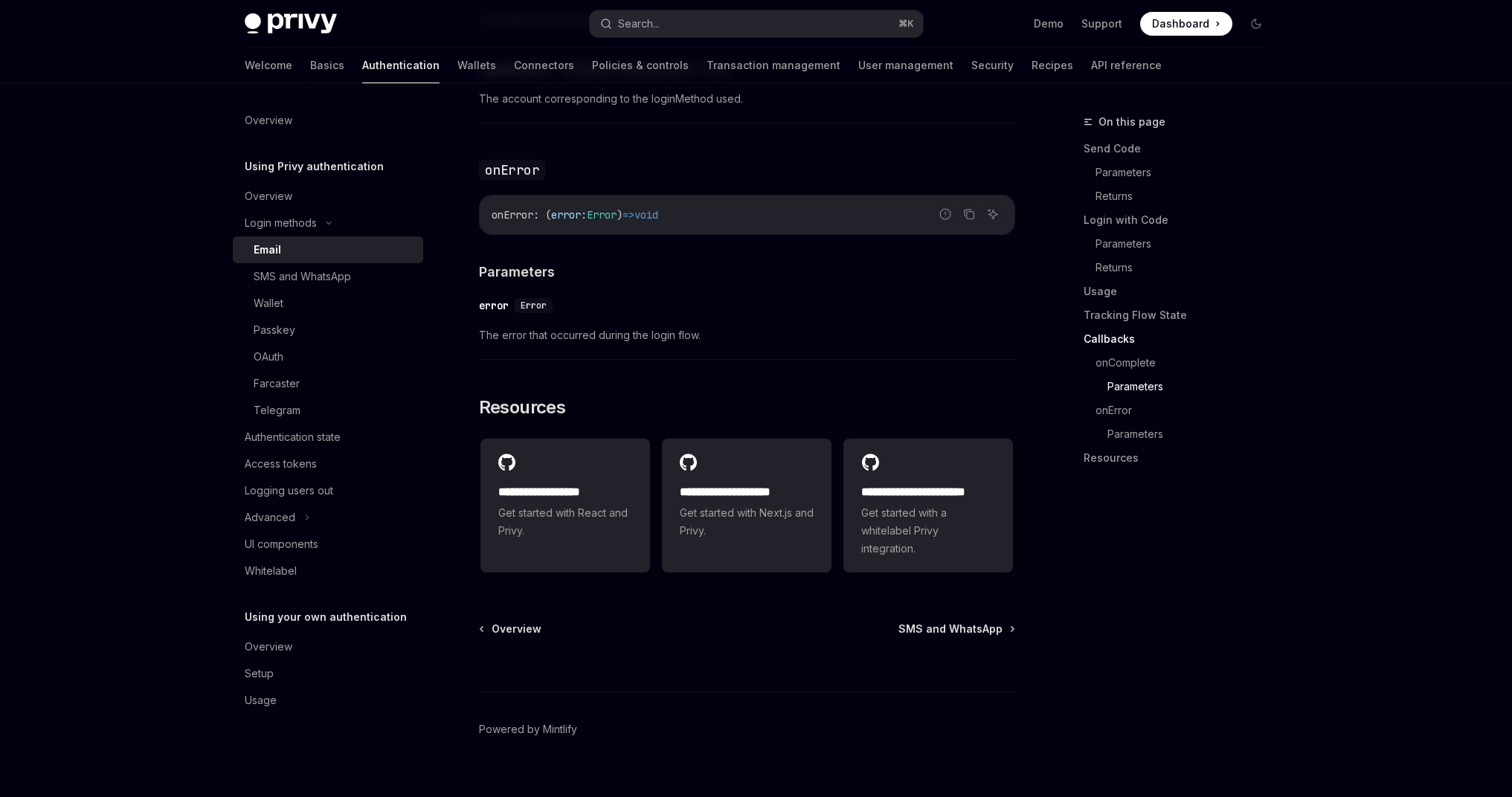
scroll to position [2861, 0]
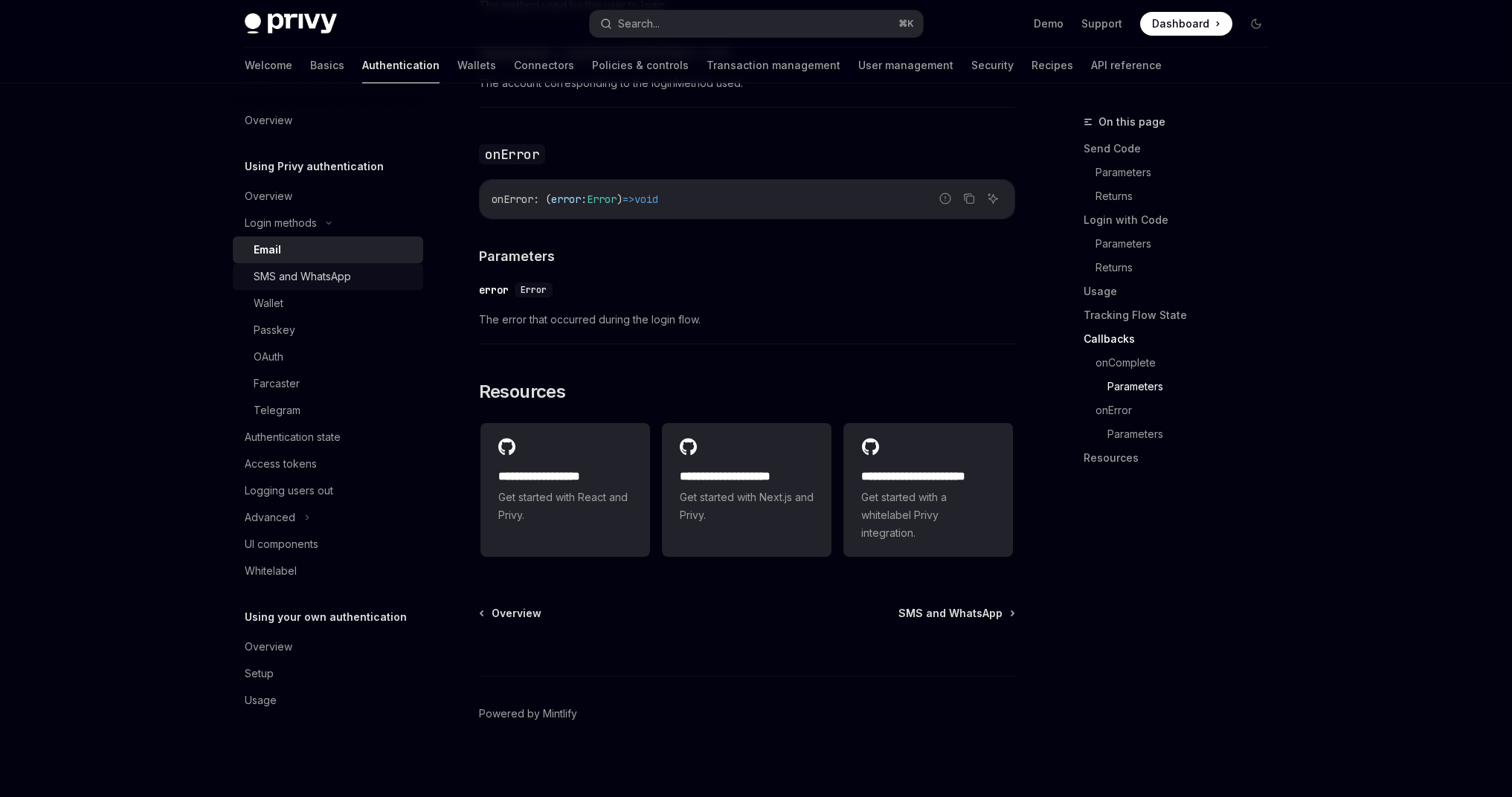
click at [304, 273] on div "SMS and WhatsApp" at bounding box center [302, 277] width 97 height 18
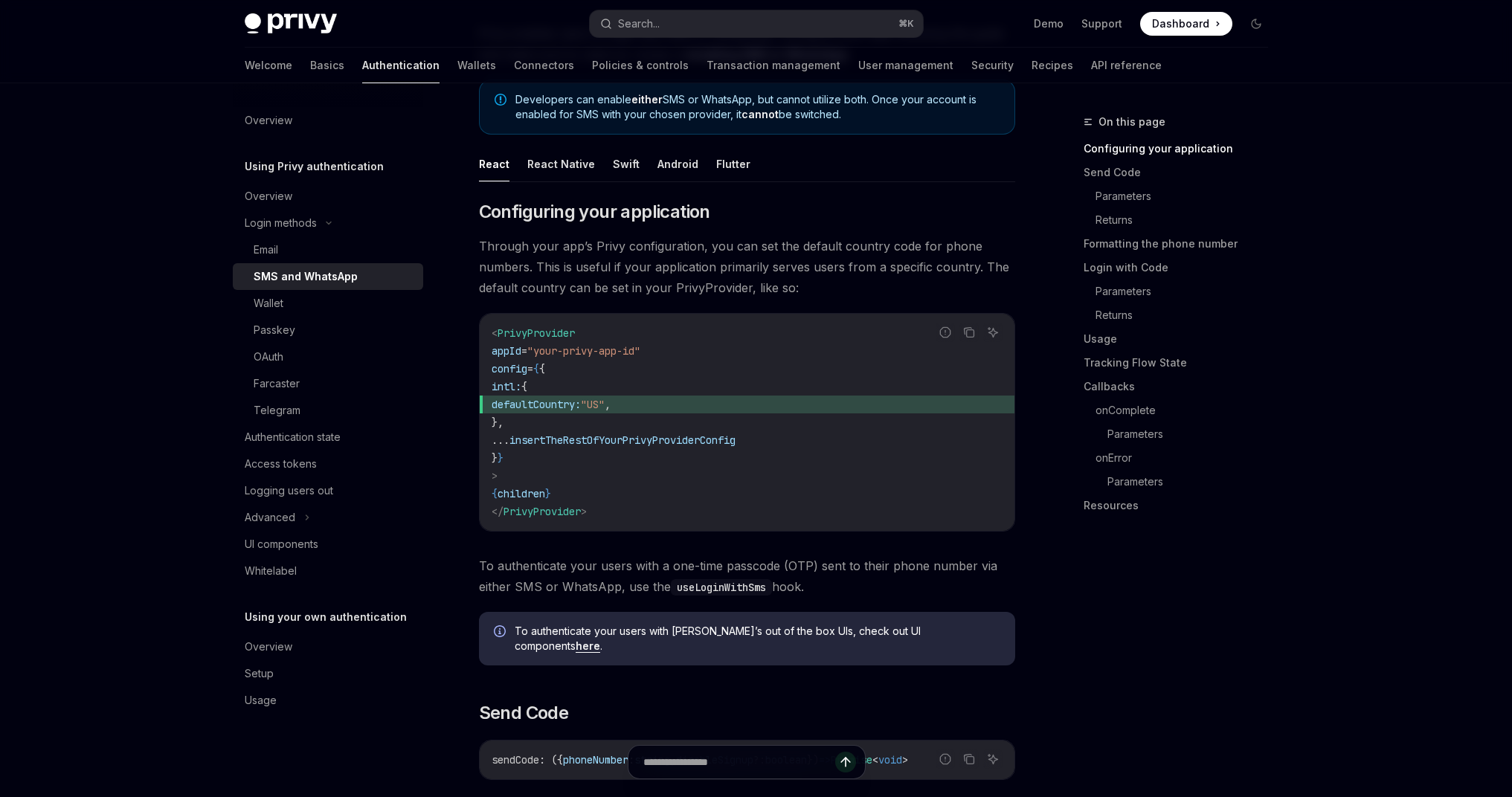
scroll to position [159, 0]
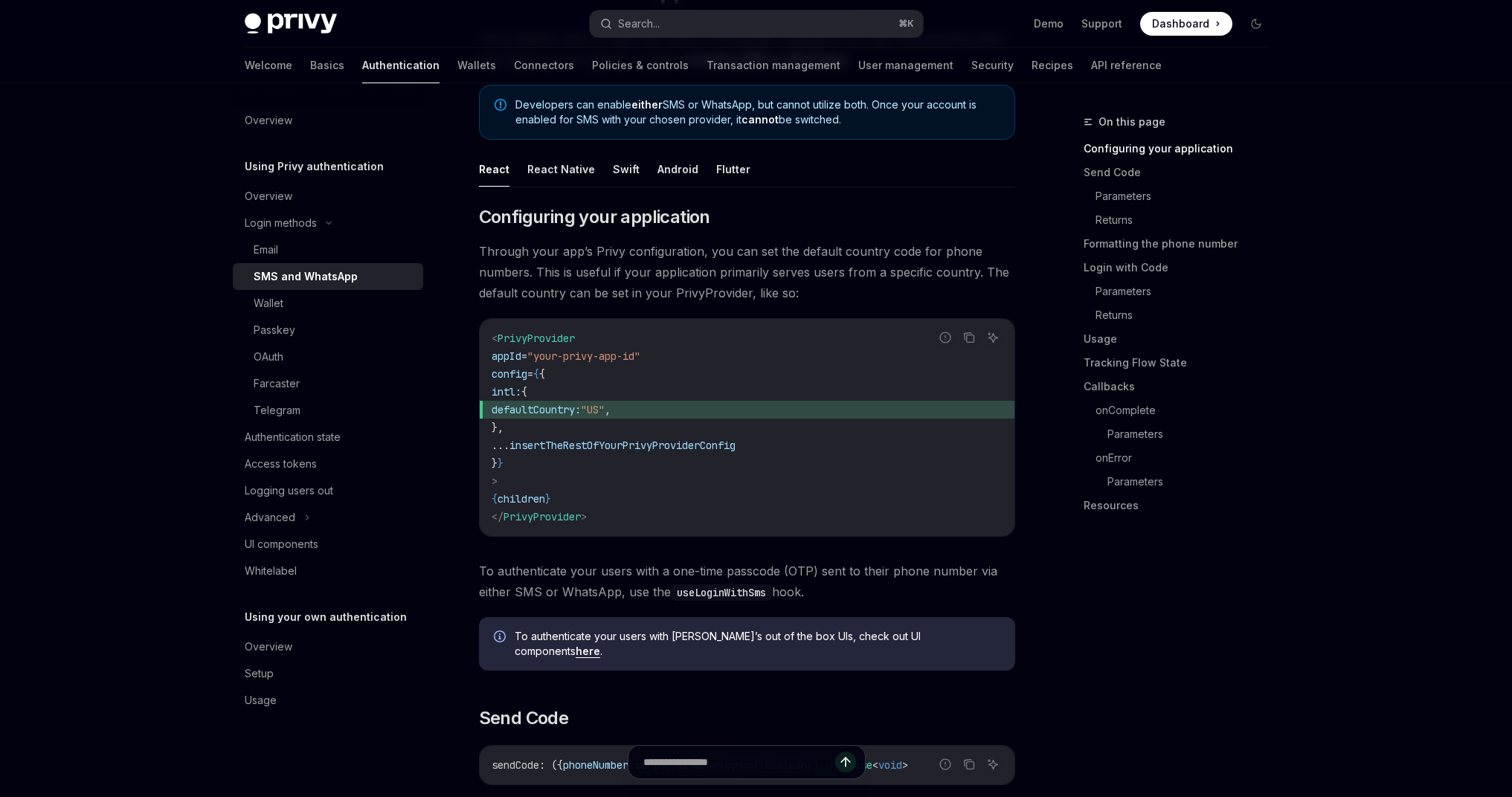
drag, startPoint x: 528, startPoint y: 430, endPoint x: 517, endPoint y: 397, distance: 34.8
click at [517, 397] on code "< PrivyProvider appId = "your-privy-app-id" config = { { intl: { defaultCountry…" at bounding box center [747, 428] width 511 height 196
copy code "intl: { defaultCountry: "US" , },"
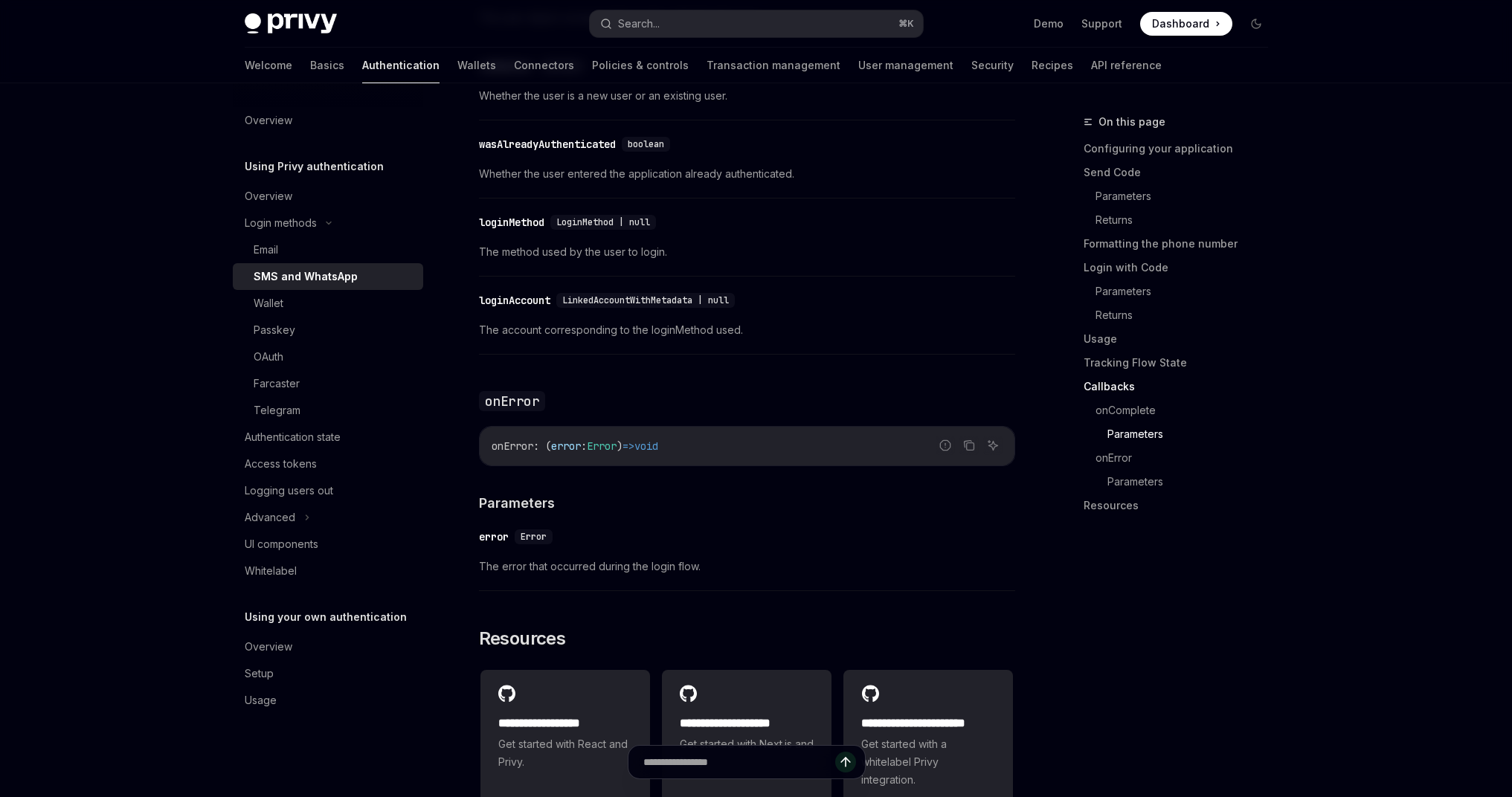
scroll to position [3288, 0]
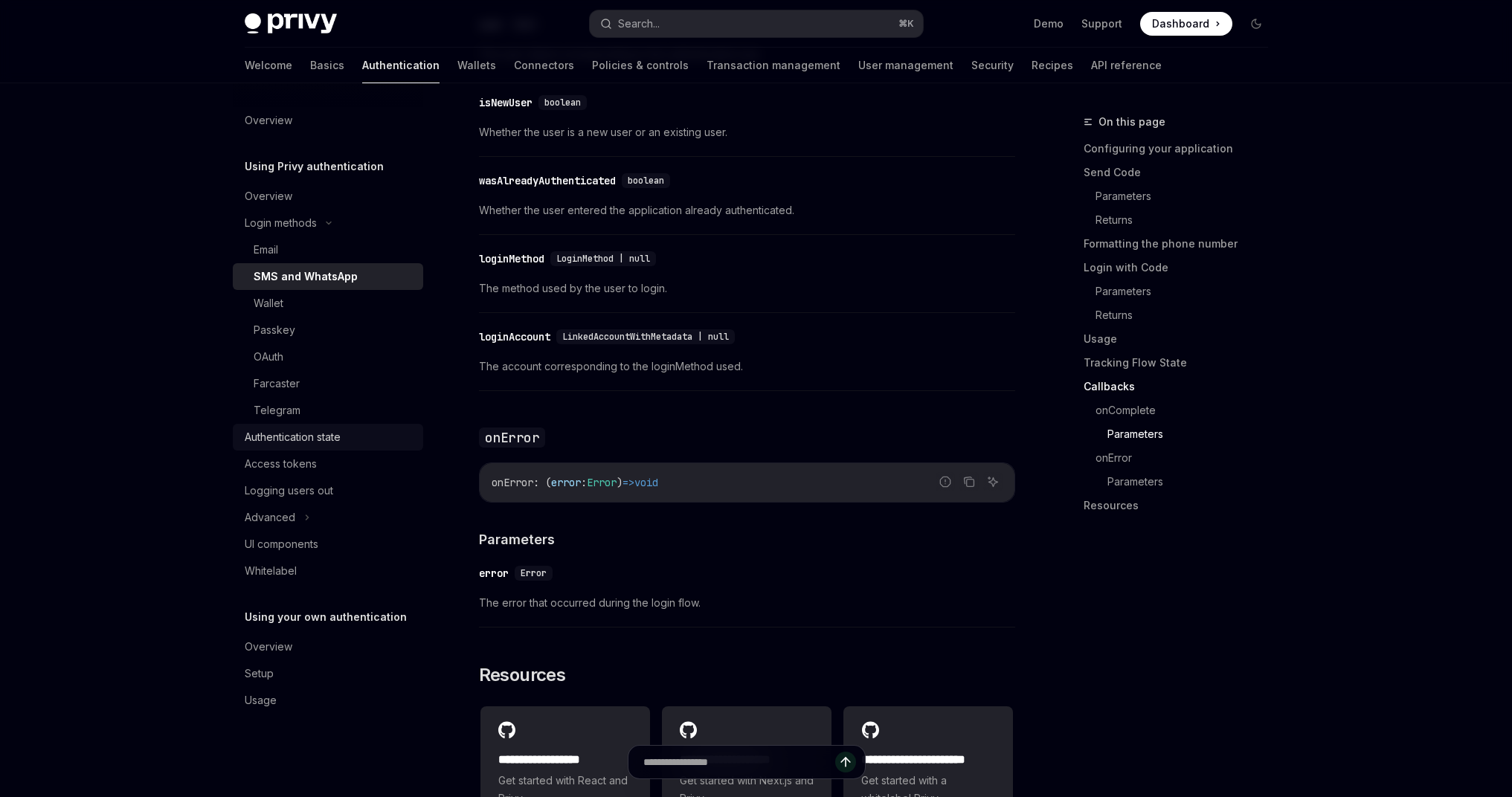
click at [276, 438] on div "Authentication state" at bounding box center [292, 438] width 96 height 18
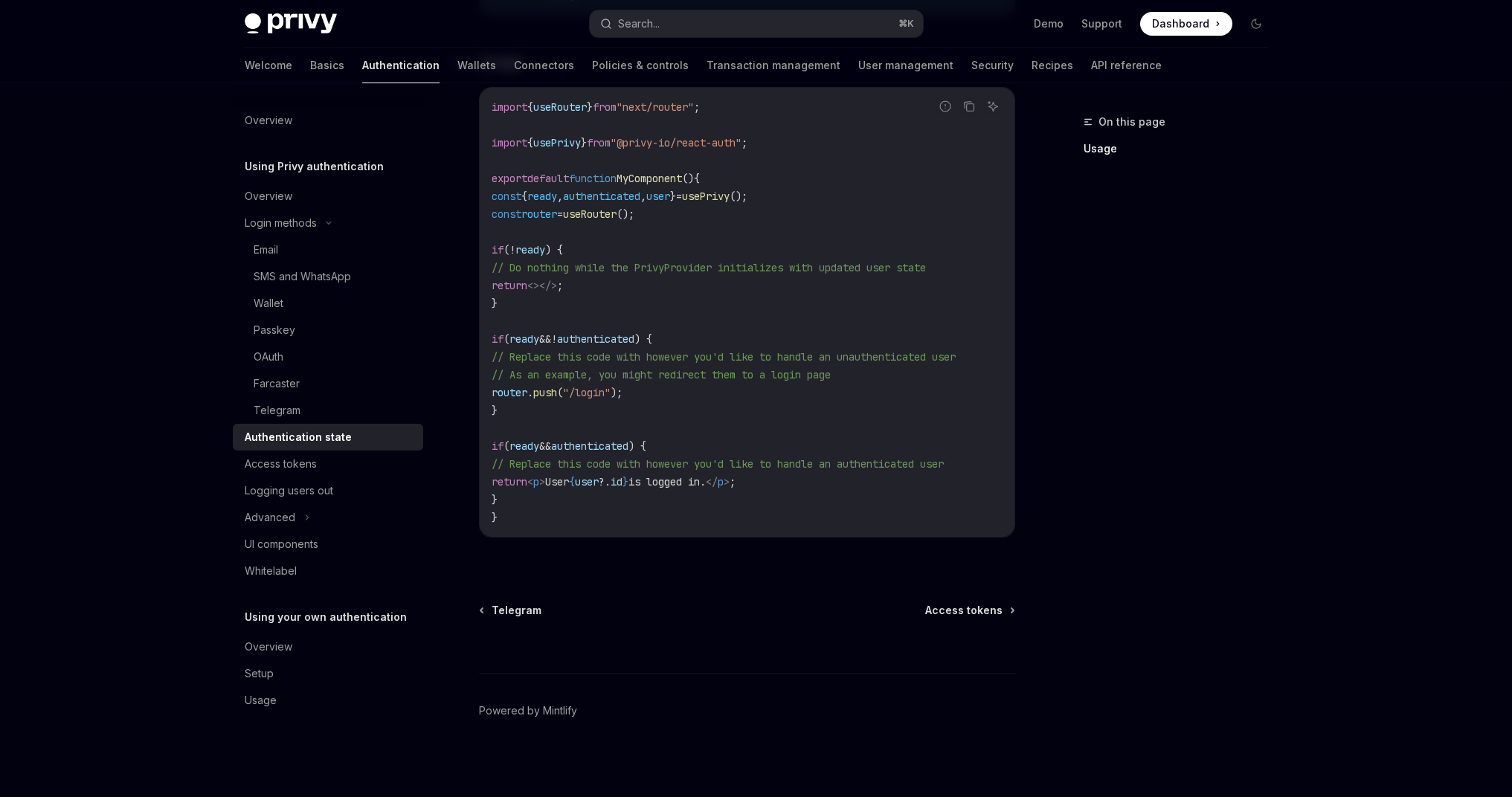
scroll to position [487, 0]
click at [298, 460] on div "Access tokens" at bounding box center [281, 464] width 72 height 18
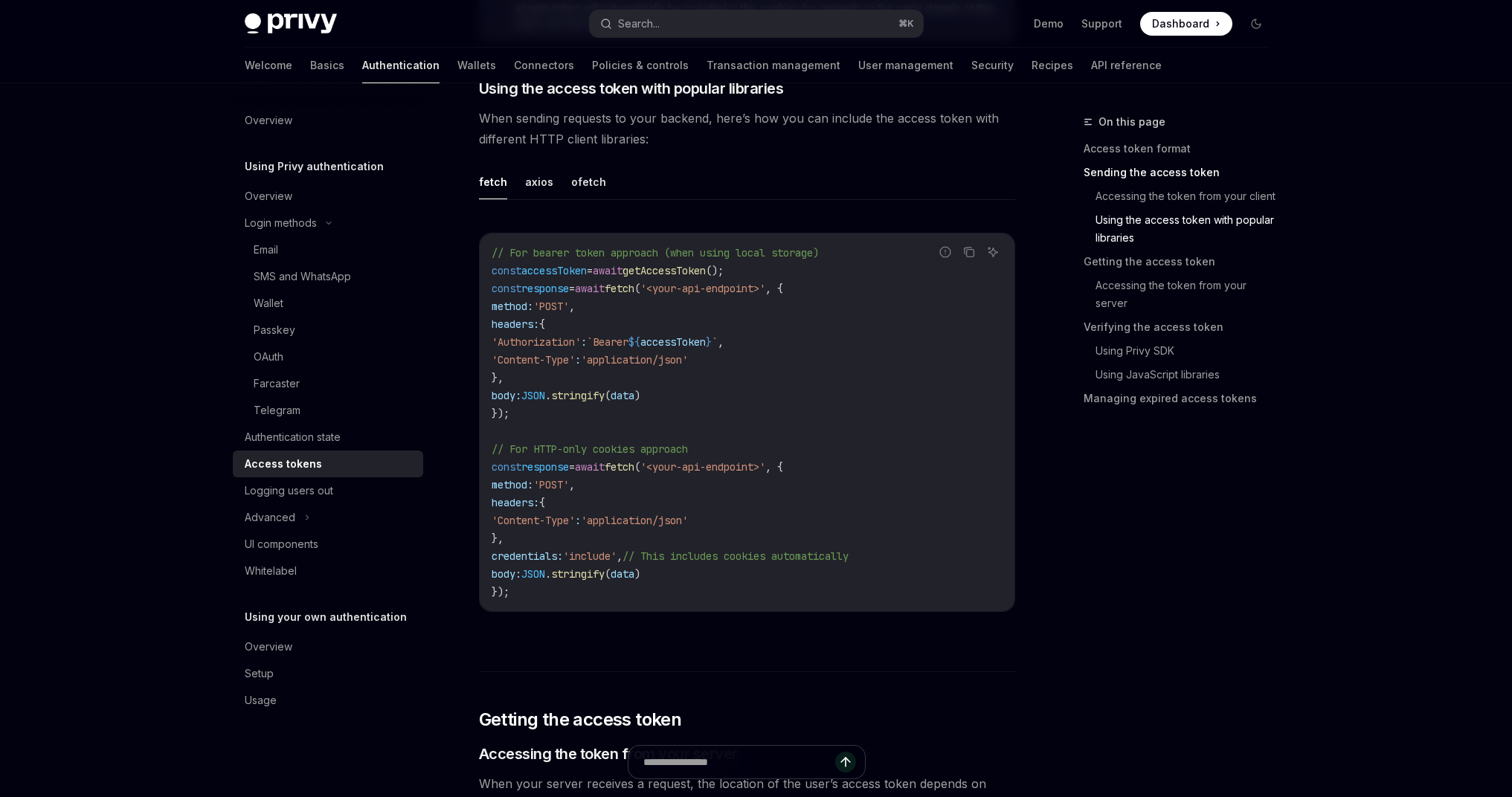
scroll to position [1255, 0]
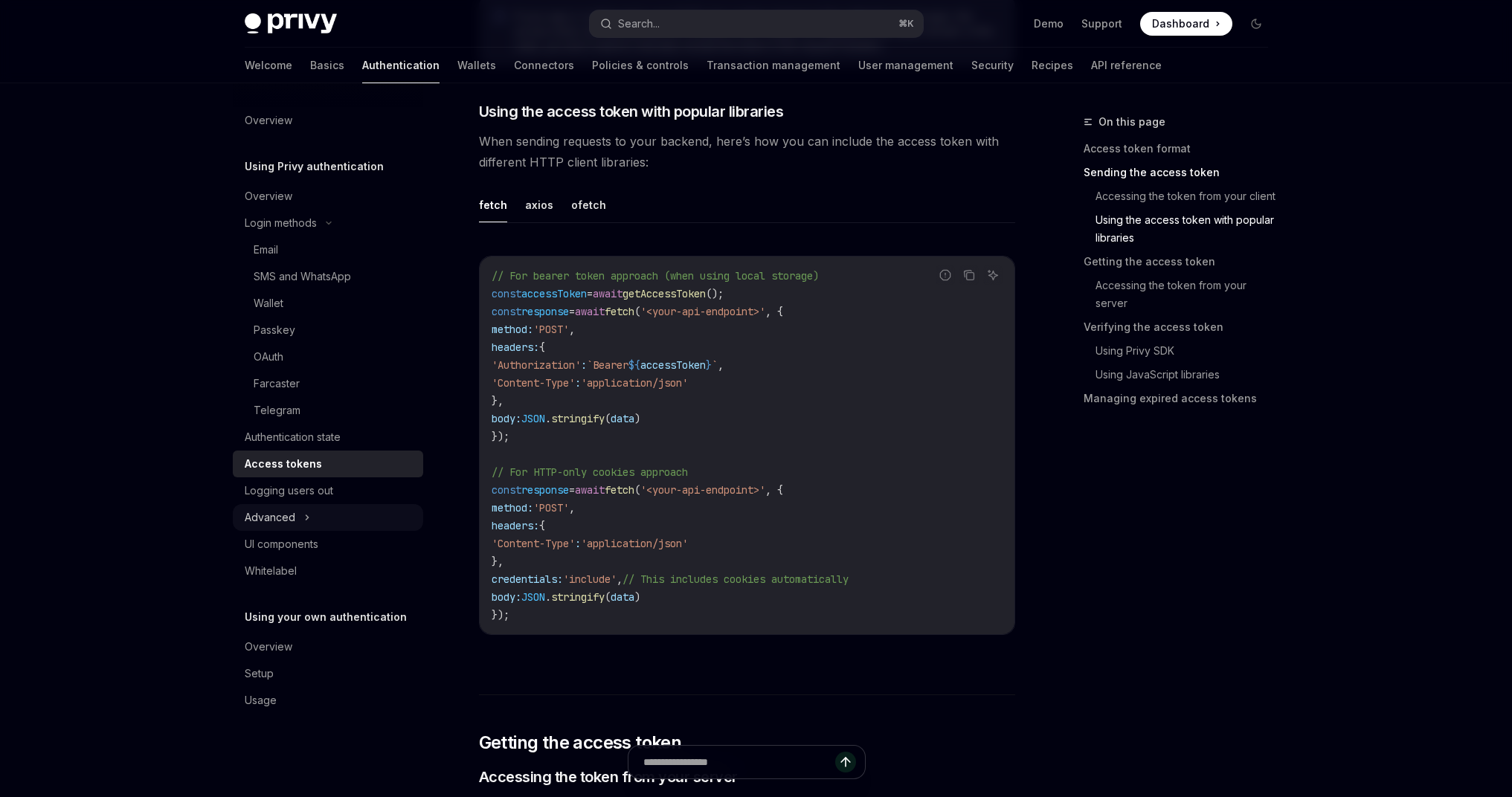
click at [307, 513] on icon at bounding box center [307, 518] width 6 height 18
click at [305, 583] on link "Guest accounts" at bounding box center [328, 572] width 190 height 27
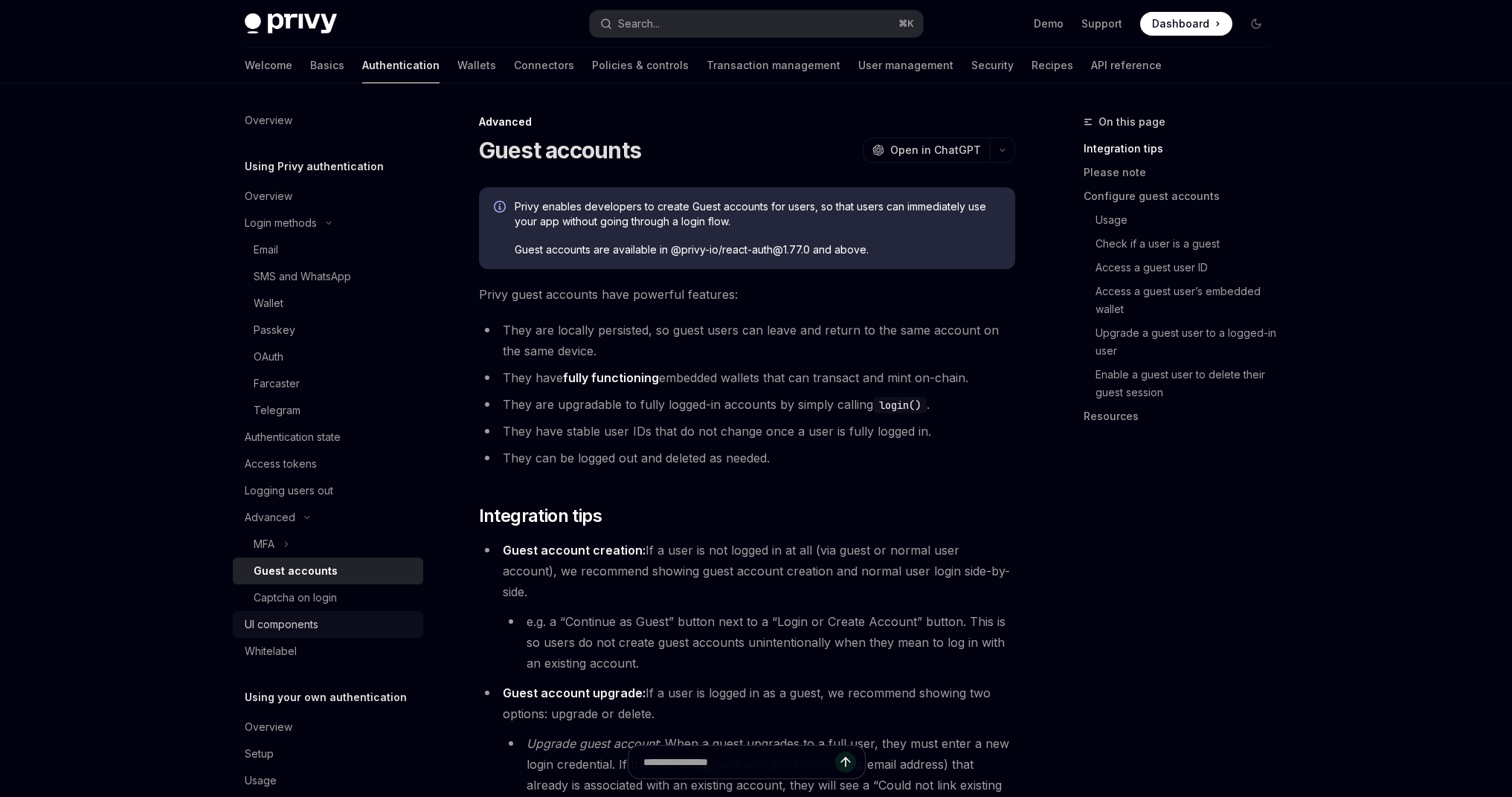
click at [279, 612] on link "UI components" at bounding box center [328, 625] width 190 height 27
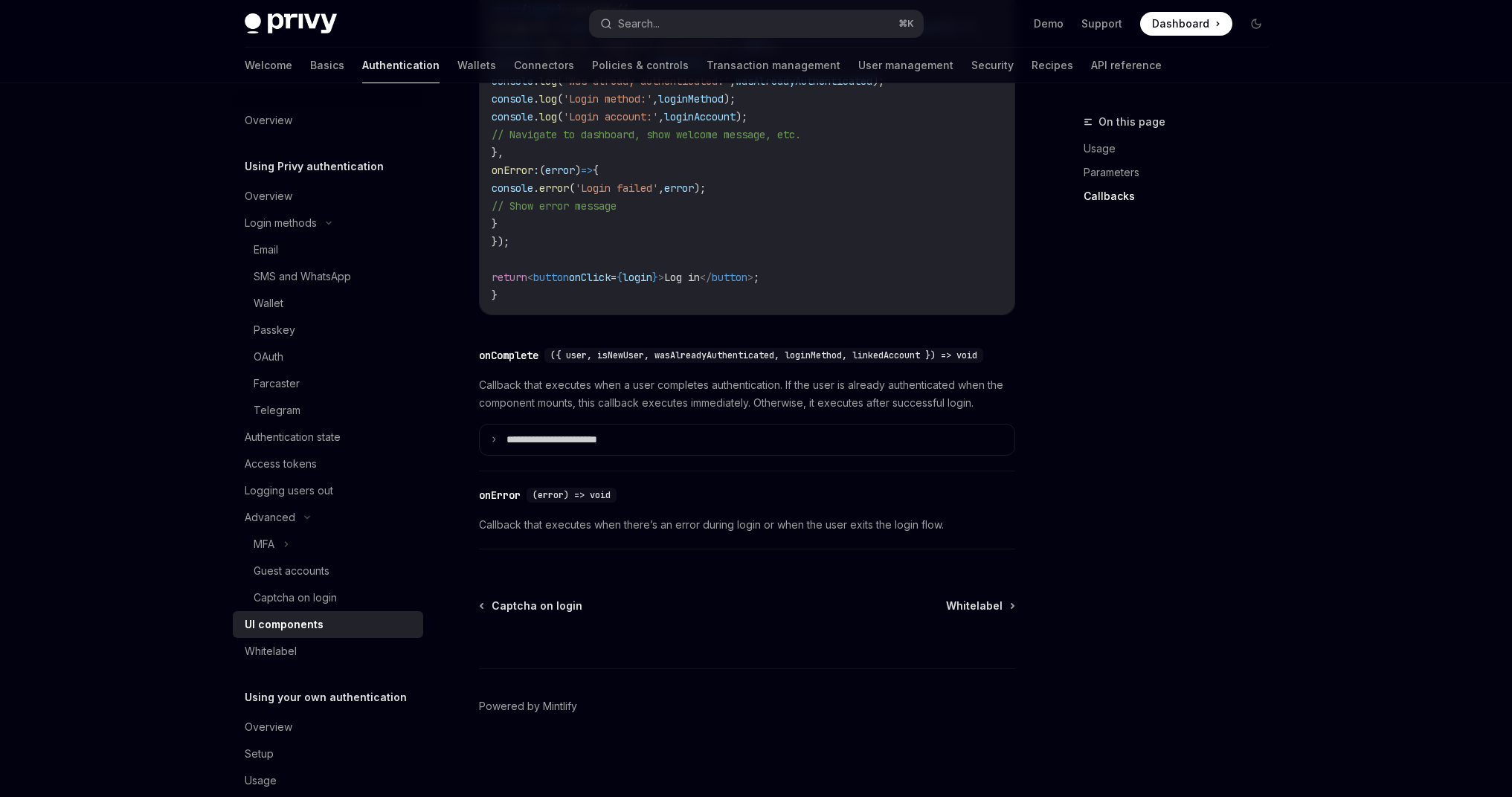
scroll to position [2040, 0]
click at [299, 593] on div "Captcha on login" at bounding box center [295, 598] width 83 height 18
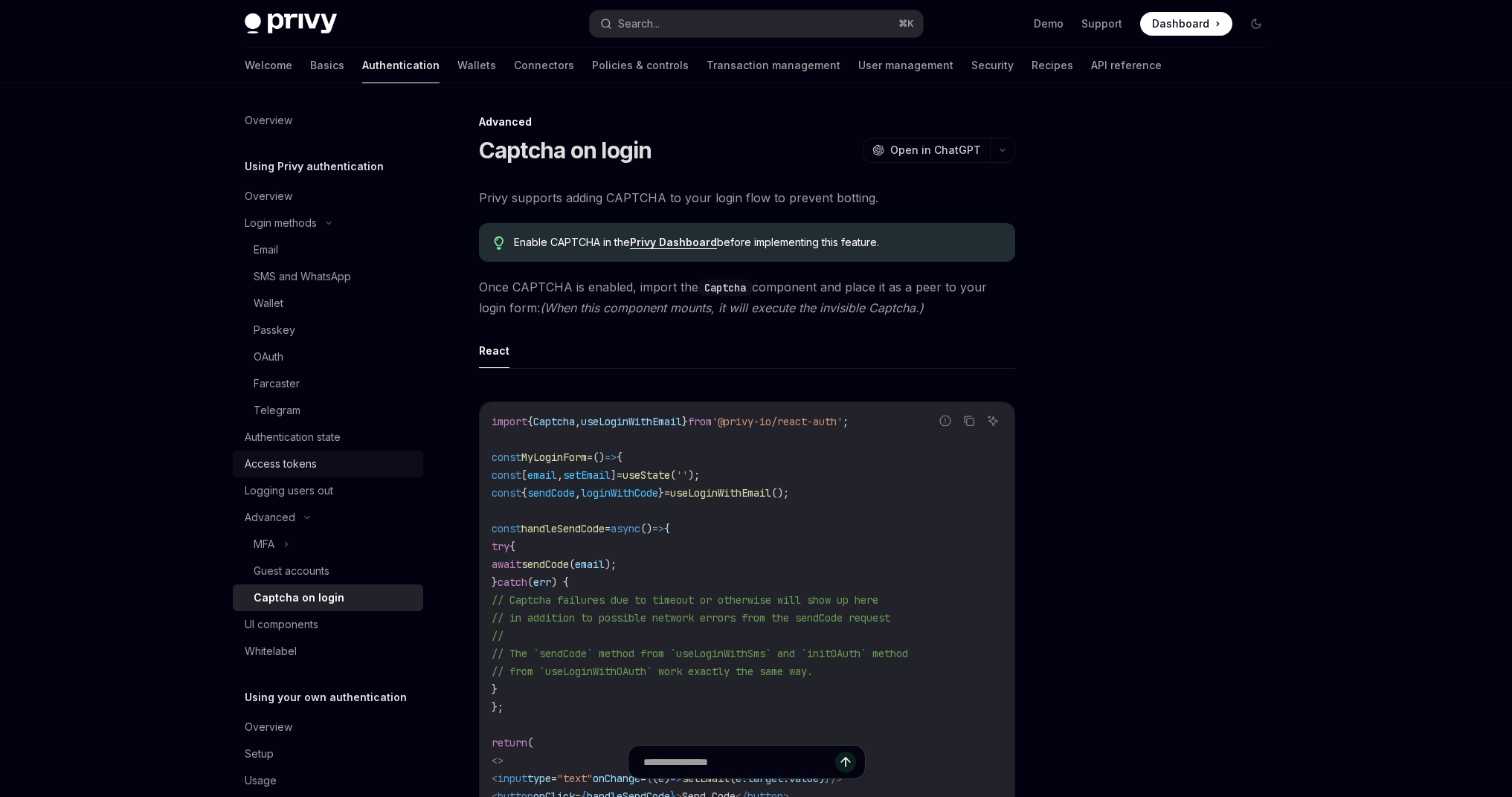
click at [305, 468] on div "Access tokens" at bounding box center [281, 464] width 72 height 18
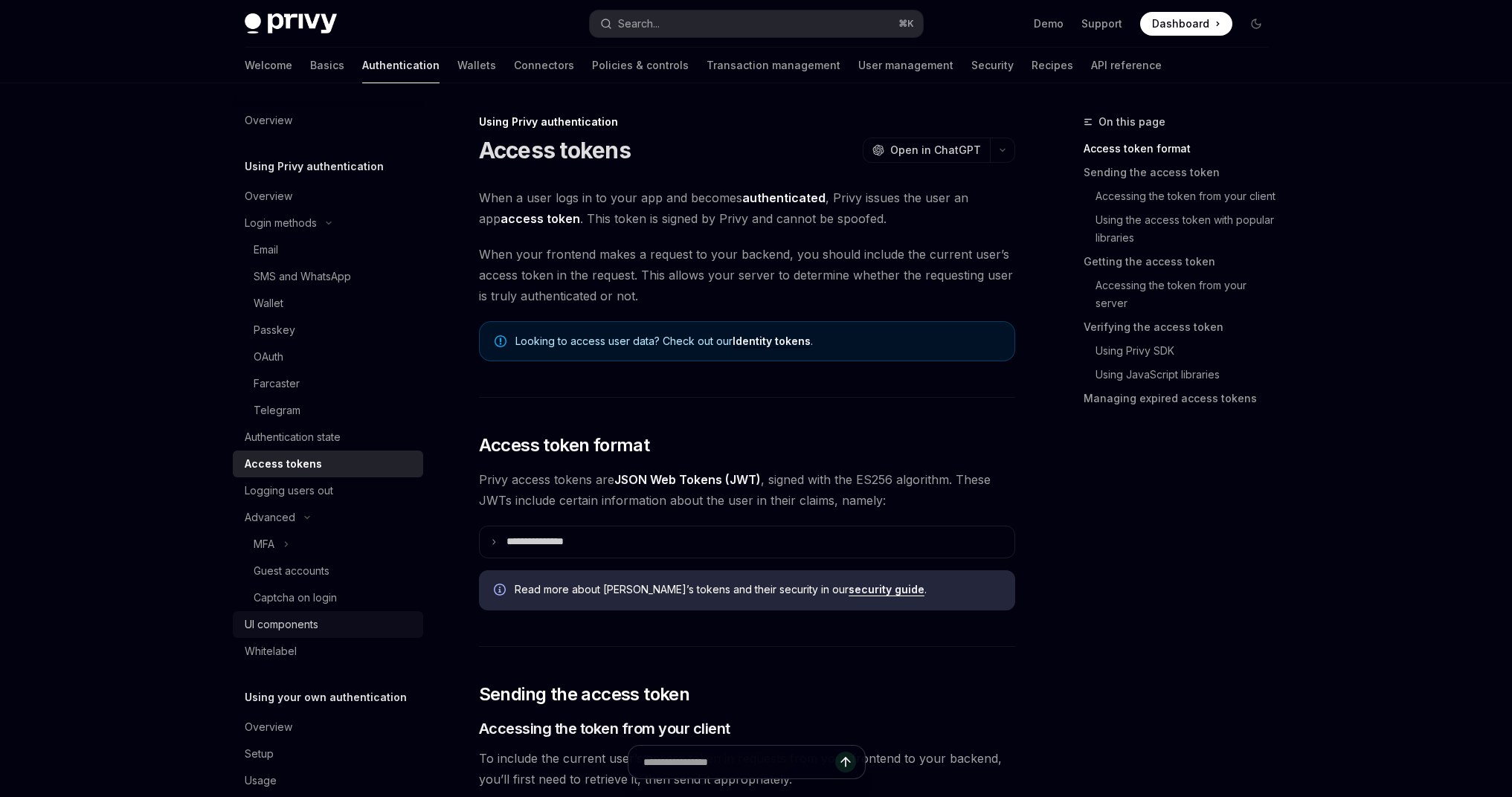
click at [276, 618] on div "UI components" at bounding box center [281, 625] width 74 height 18
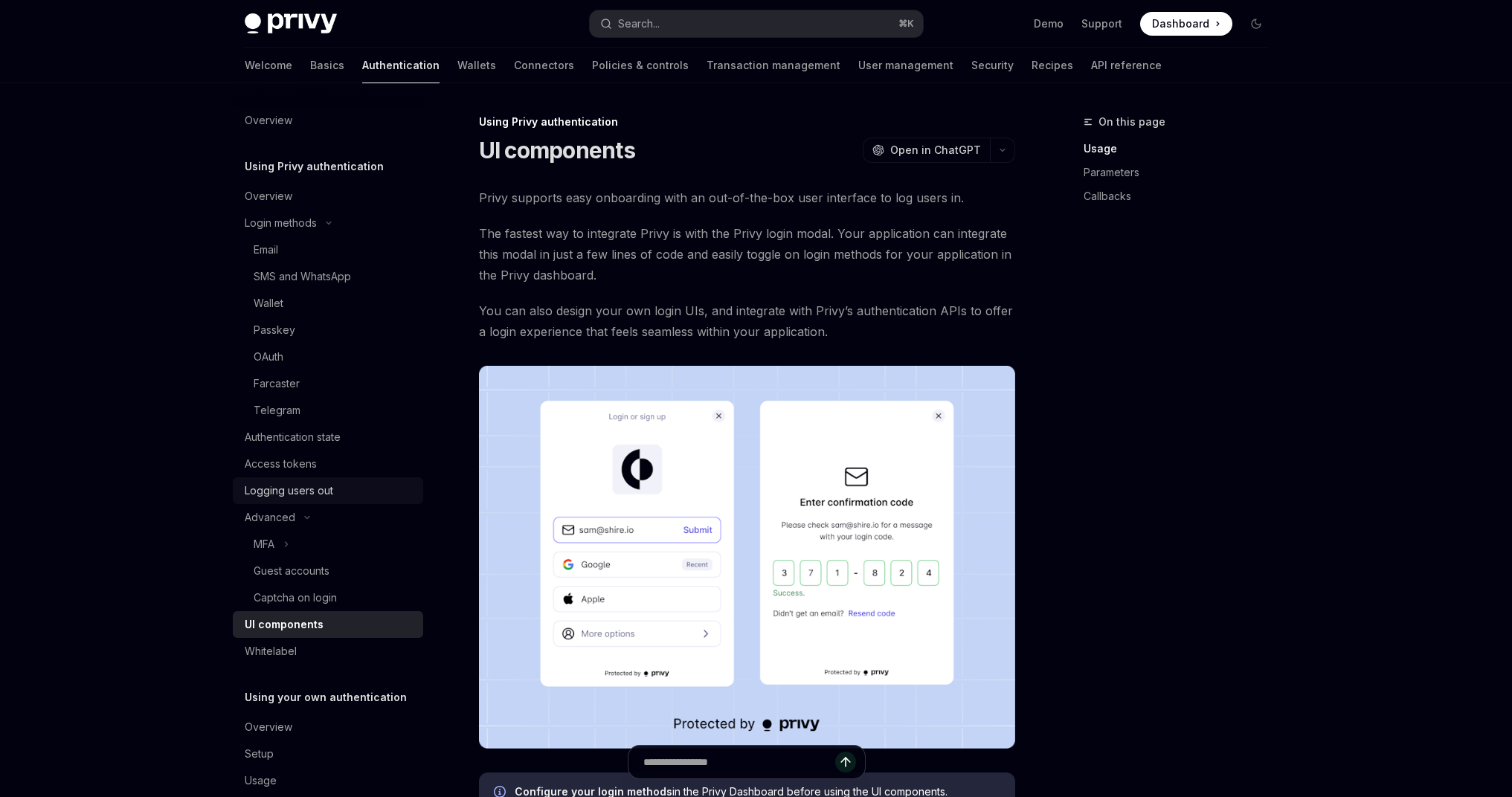
click at [300, 490] on div "Logging users out" at bounding box center [289, 491] width 89 height 18
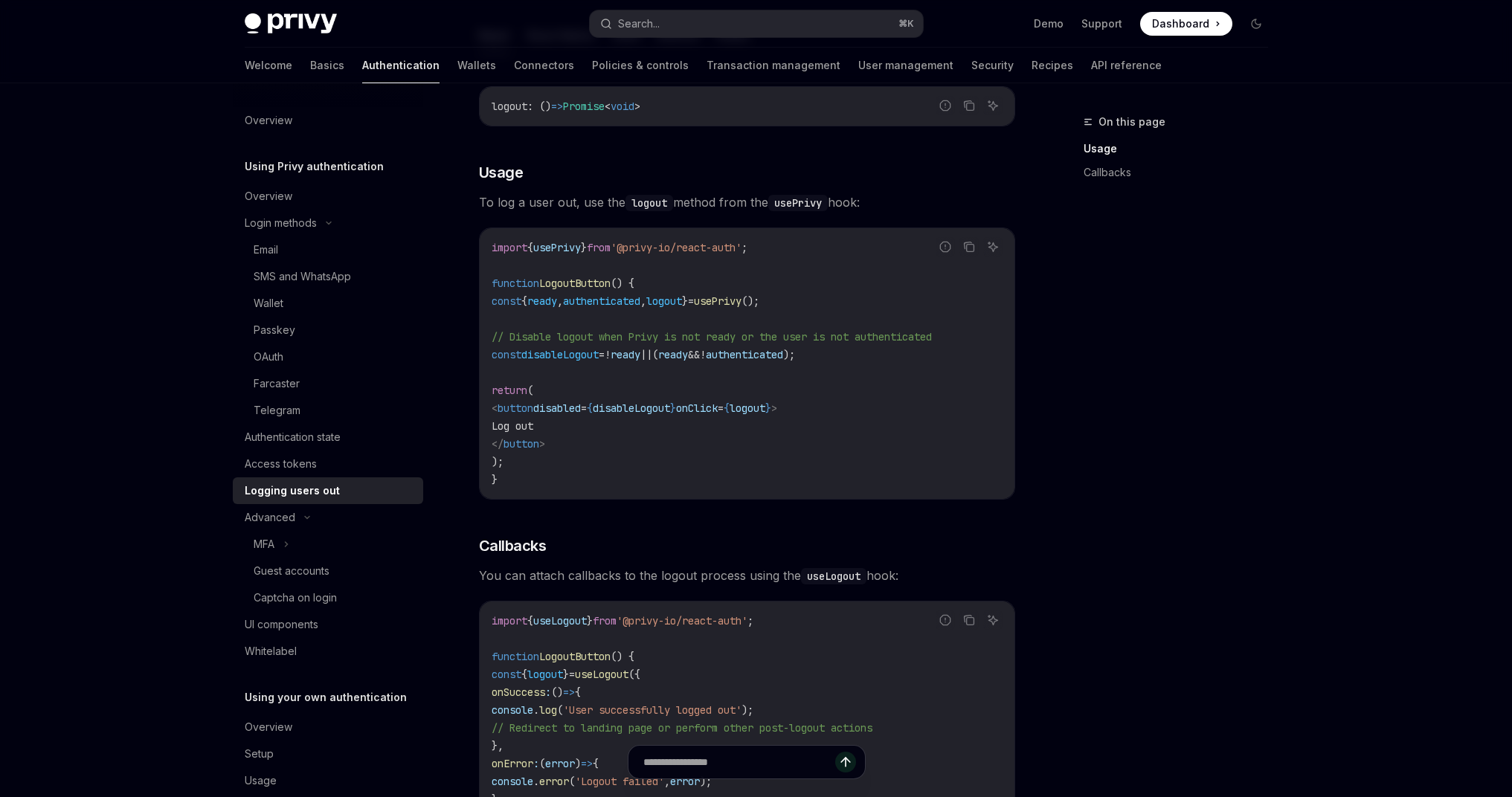
scroll to position [225, 0]
click at [293, 469] on div "Access tokens" at bounding box center [281, 464] width 72 height 18
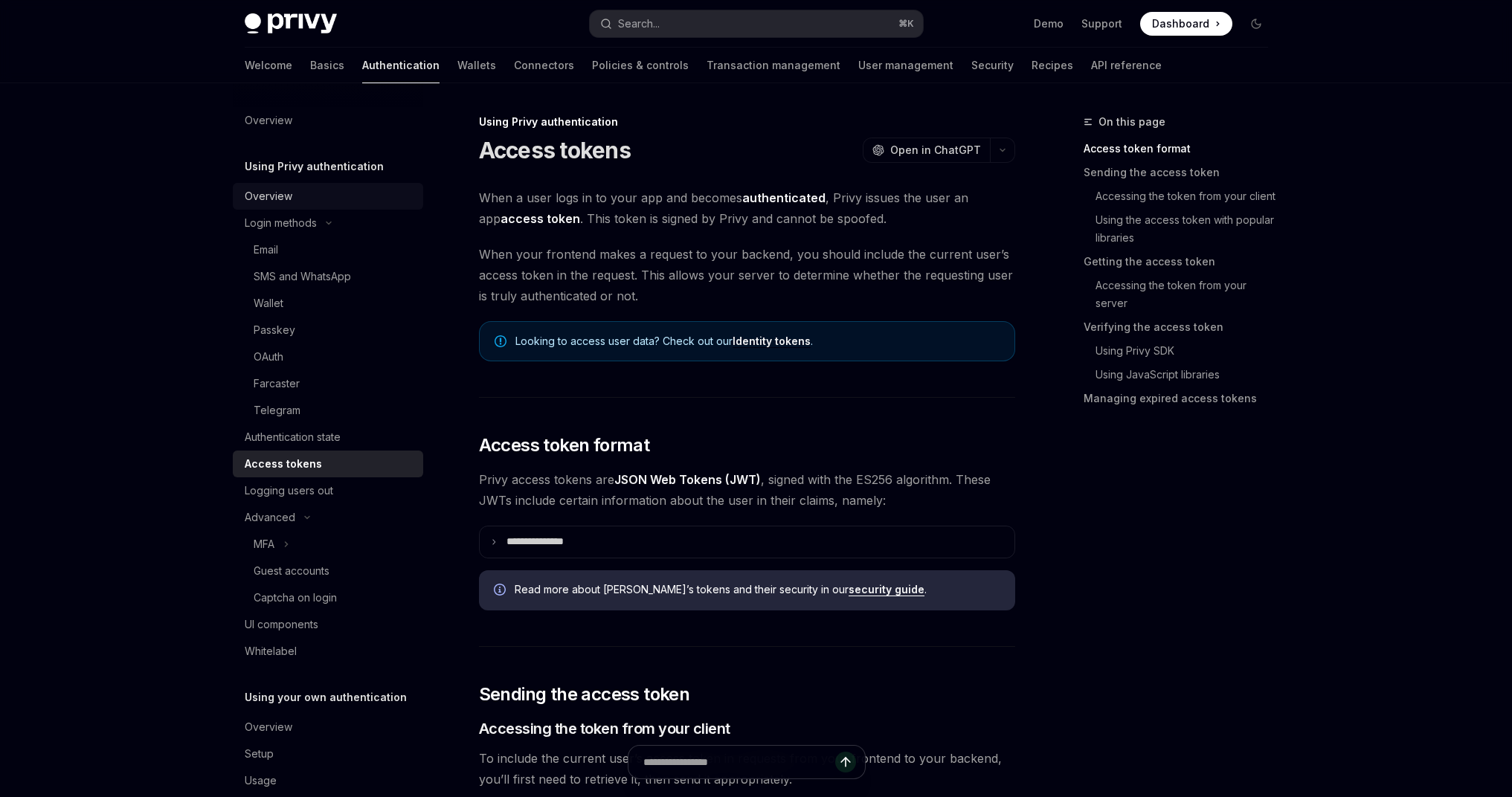
click at [293, 200] on div "Overview" at bounding box center [330, 196] width 170 height 18
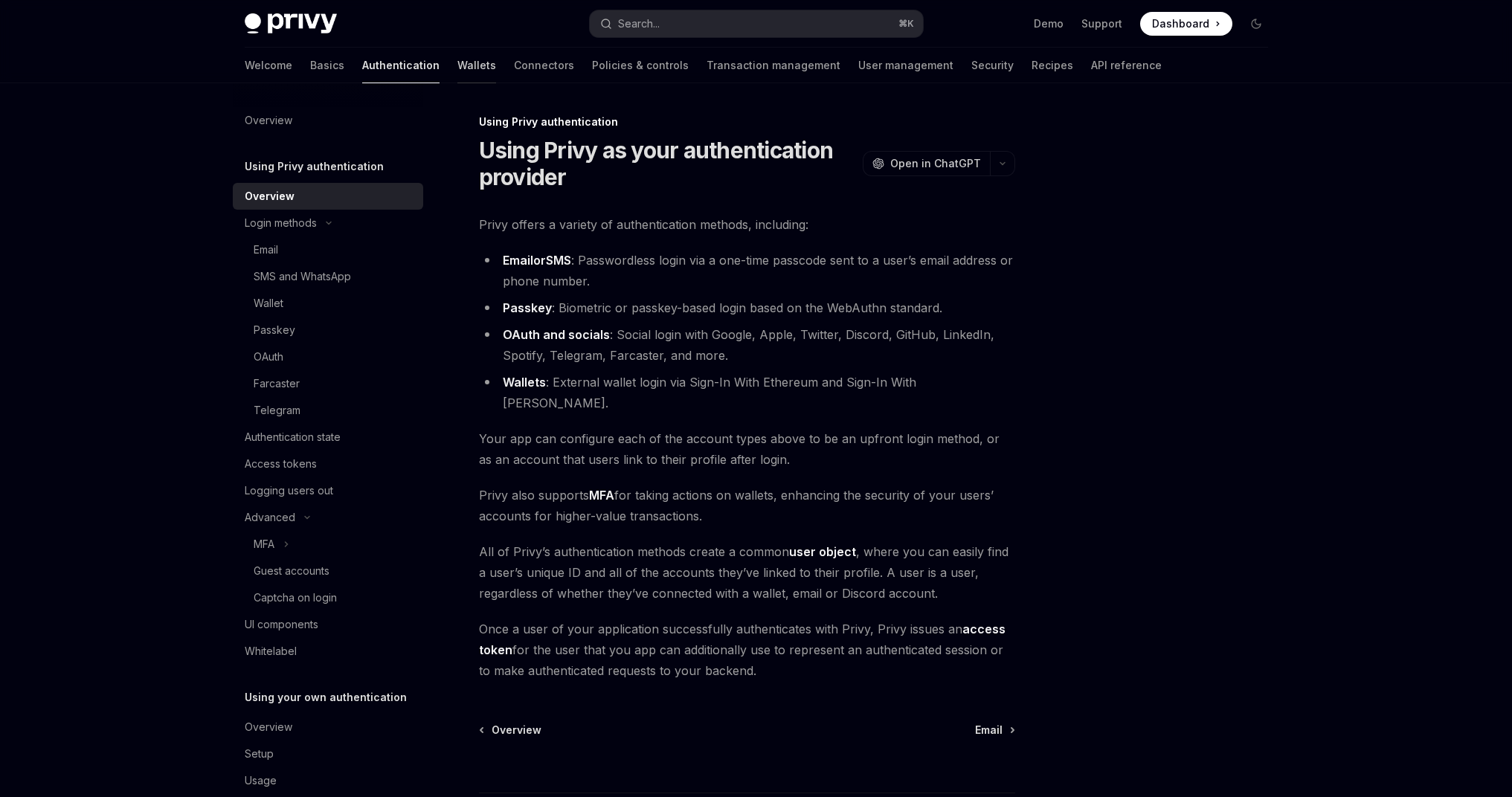
click at [458, 60] on link "Wallets" at bounding box center [477, 65] width 39 height 36
type textarea "*"
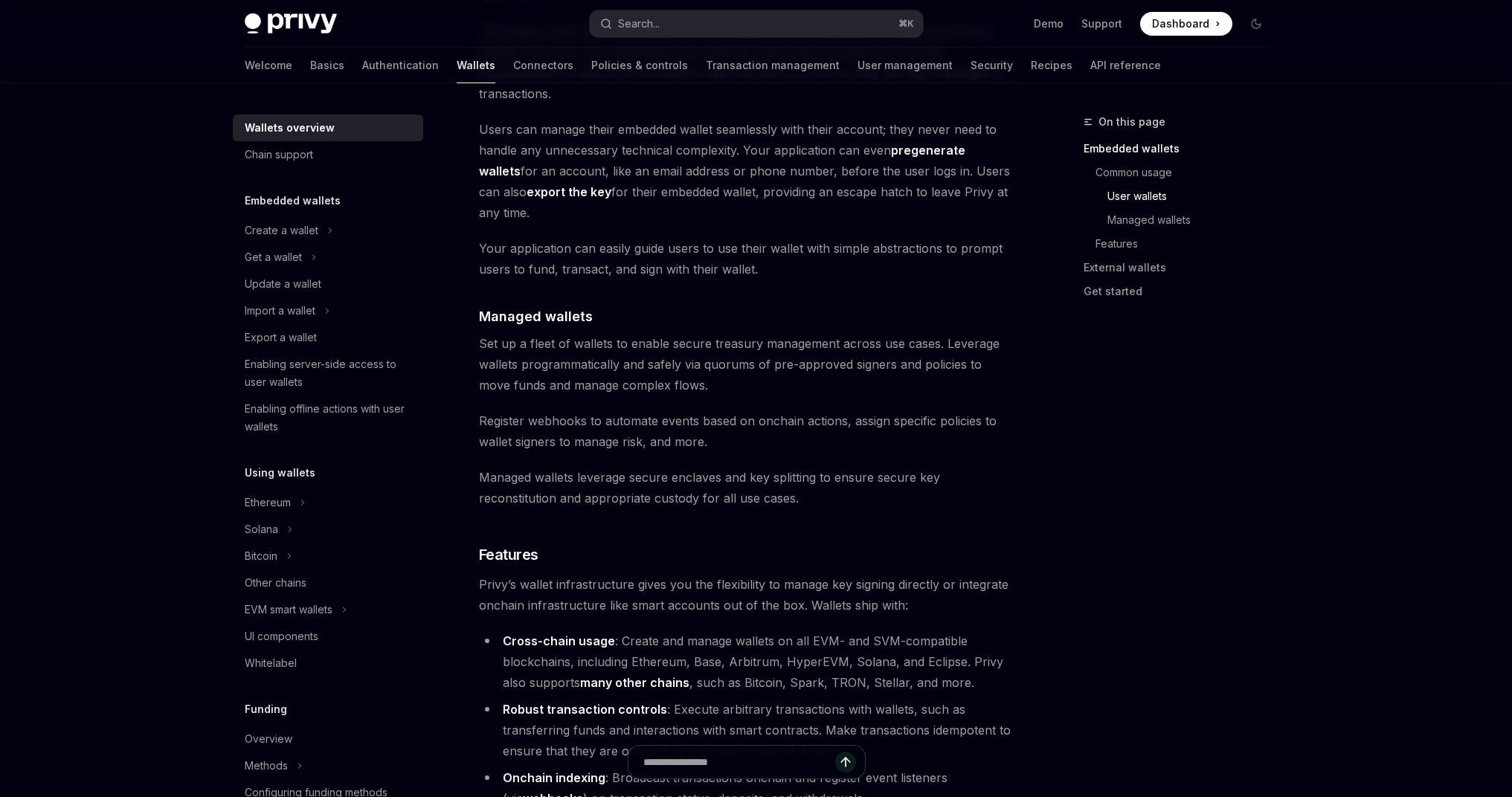
scroll to position [1222, 0]
